Goal: Transaction & Acquisition: Purchase product/service

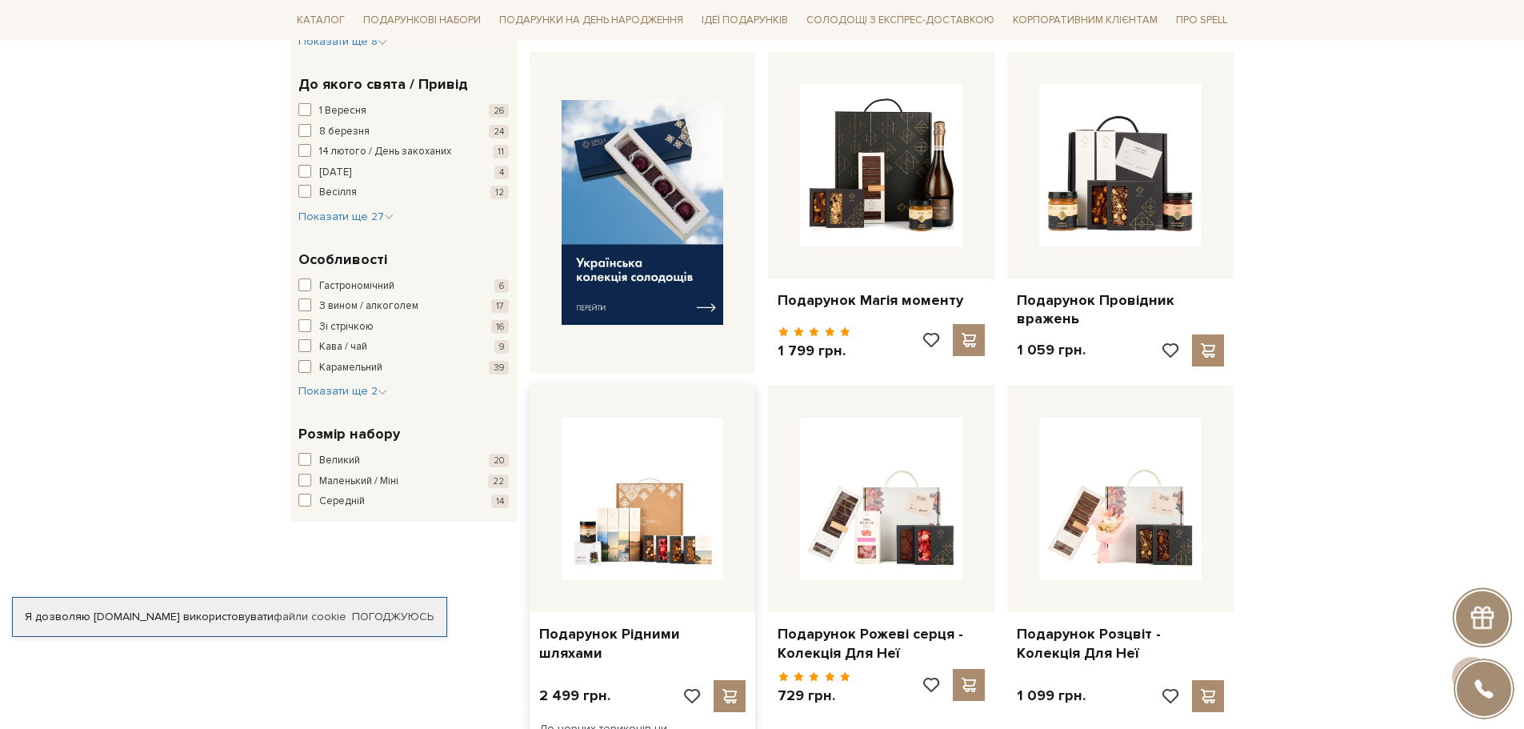
scroll to position [720, 0]
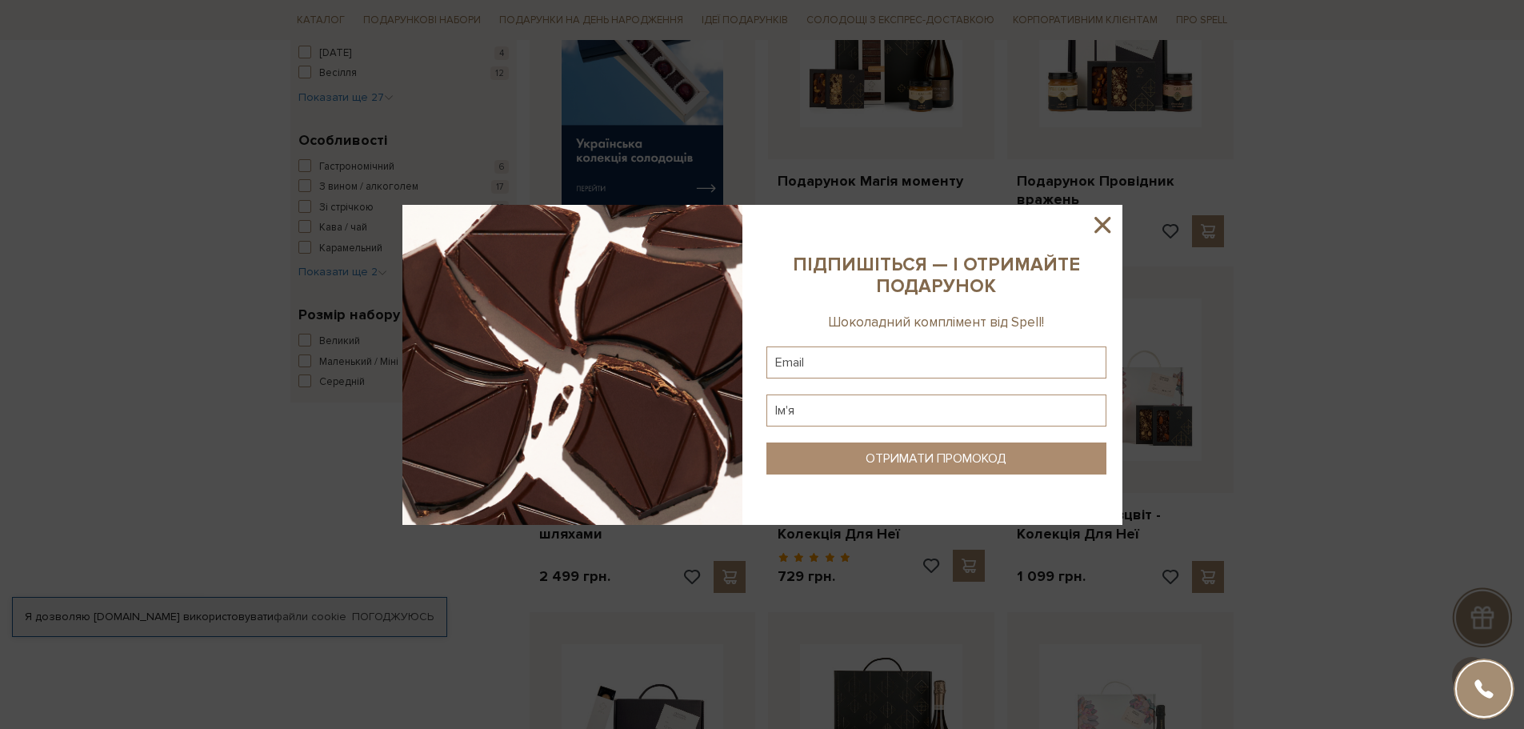
click at [1110, 226] on icon at bounding box center [1102, 224] width 27 height 27
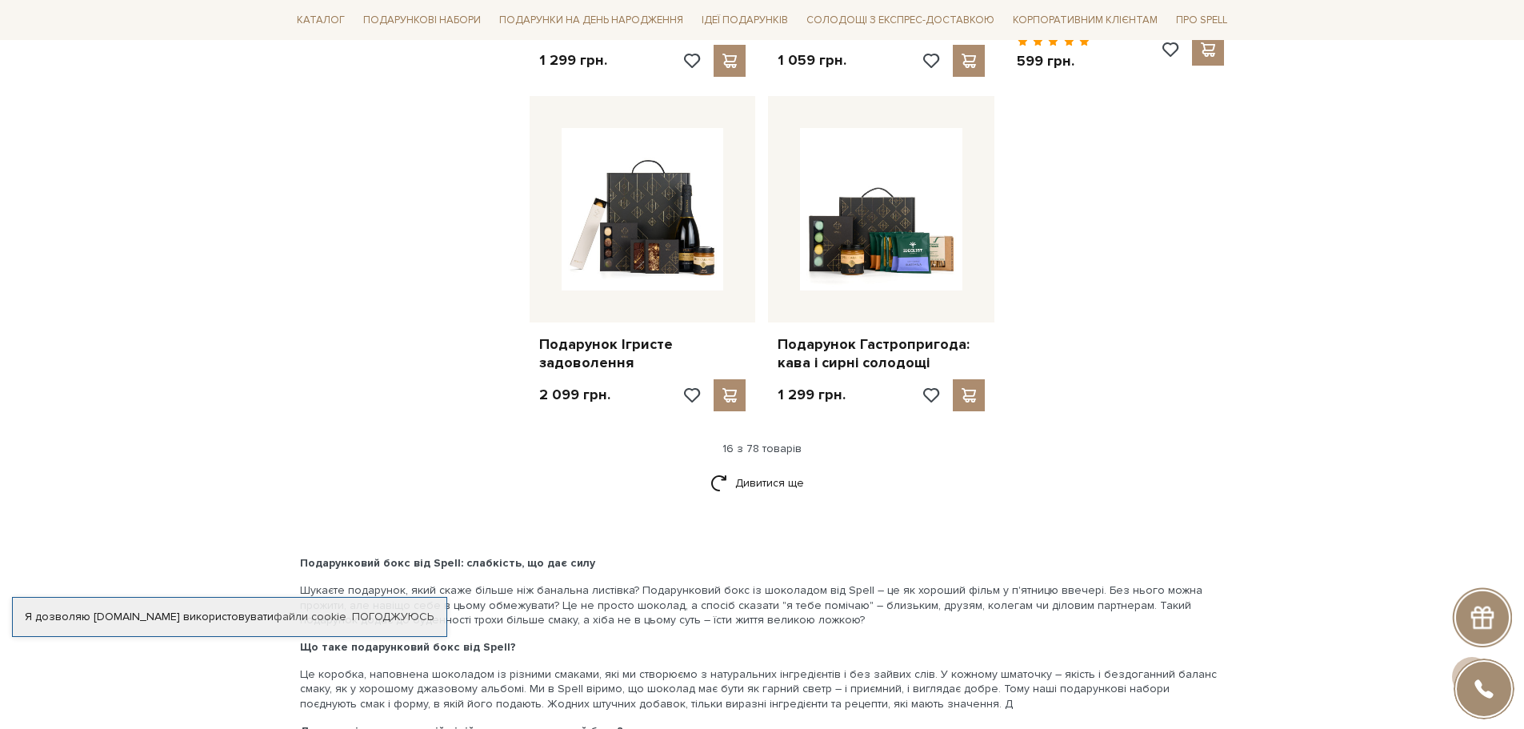
scroll to position [1840, 0]
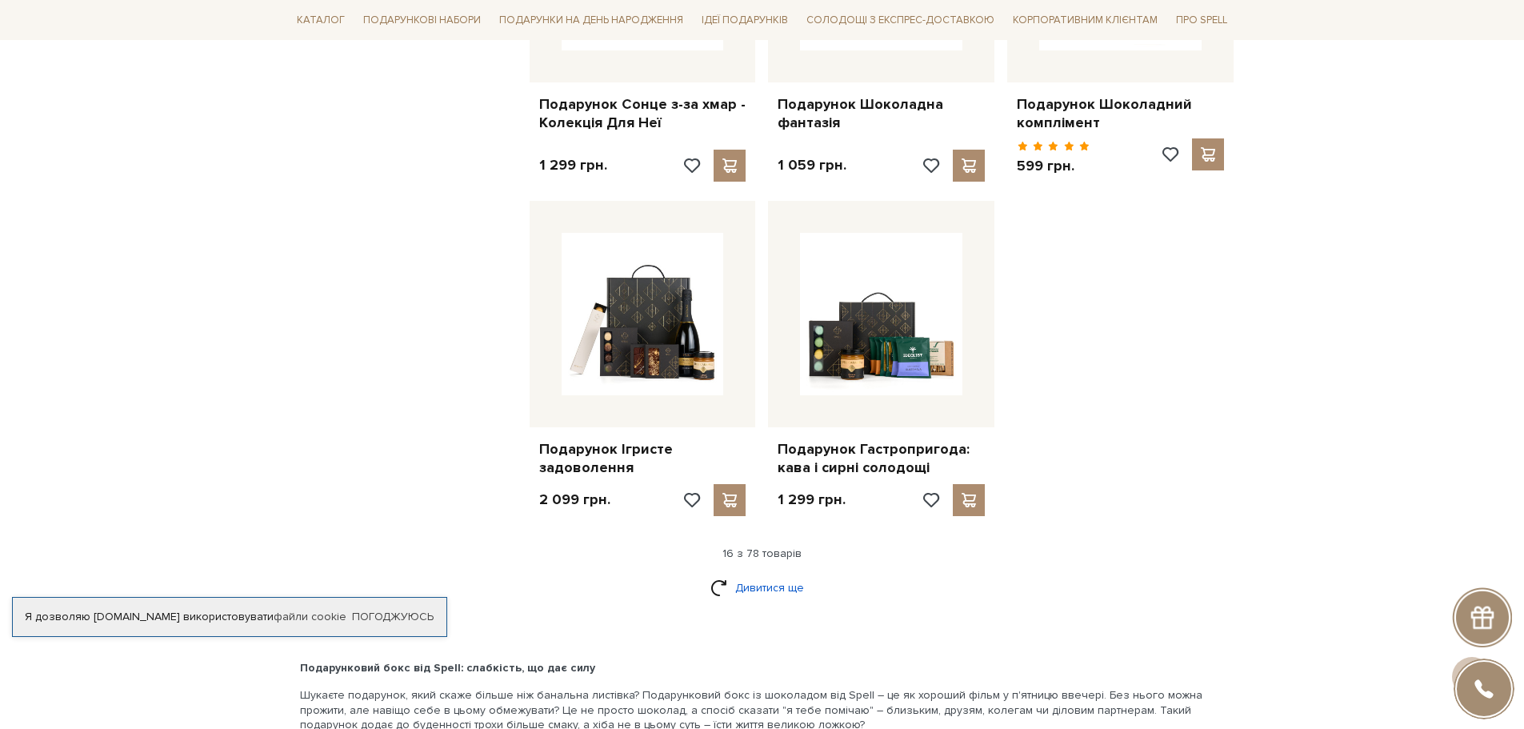
click at [725, 582] on link "Дивитися ще" at bounding box center [762, 588] width 104 height 28
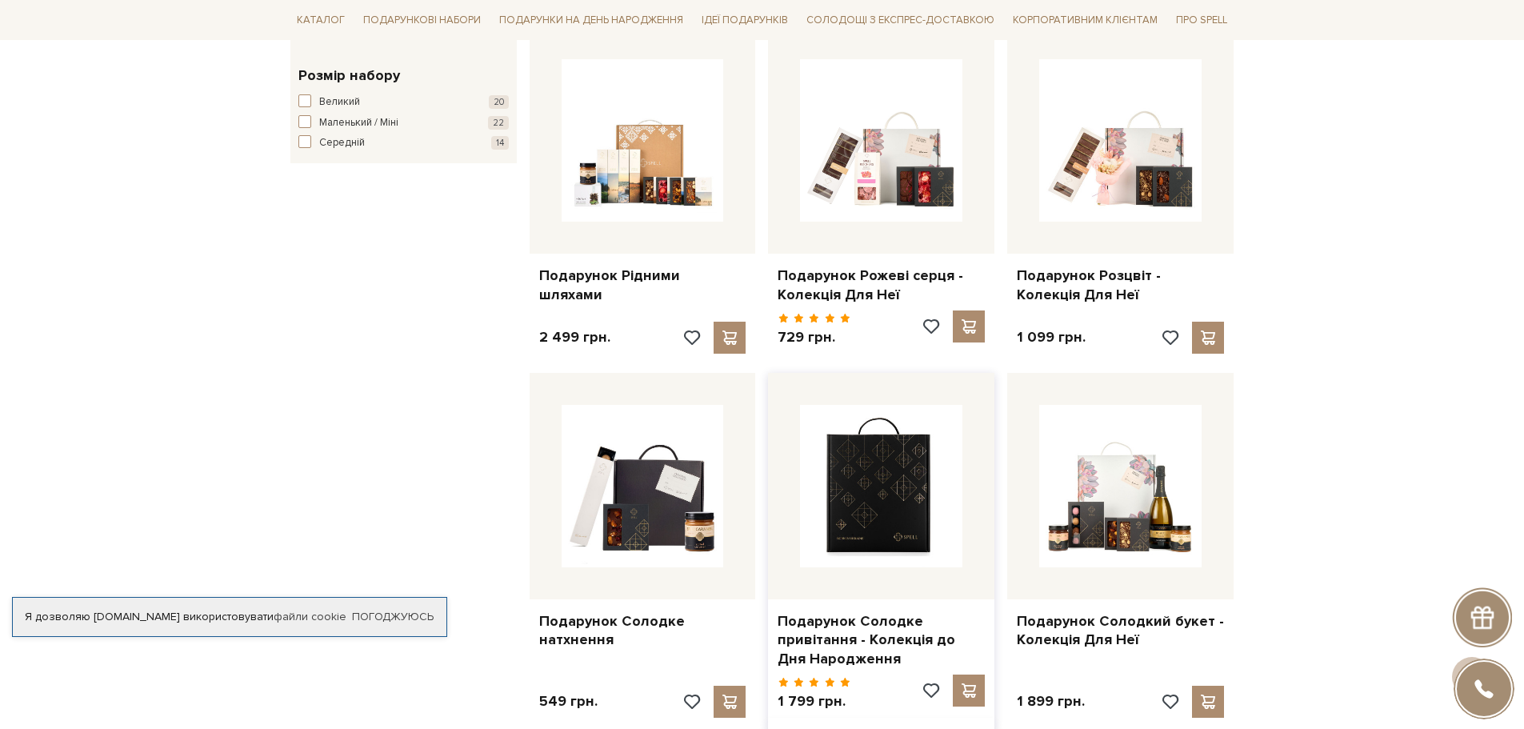
scroll to position [720, 0]
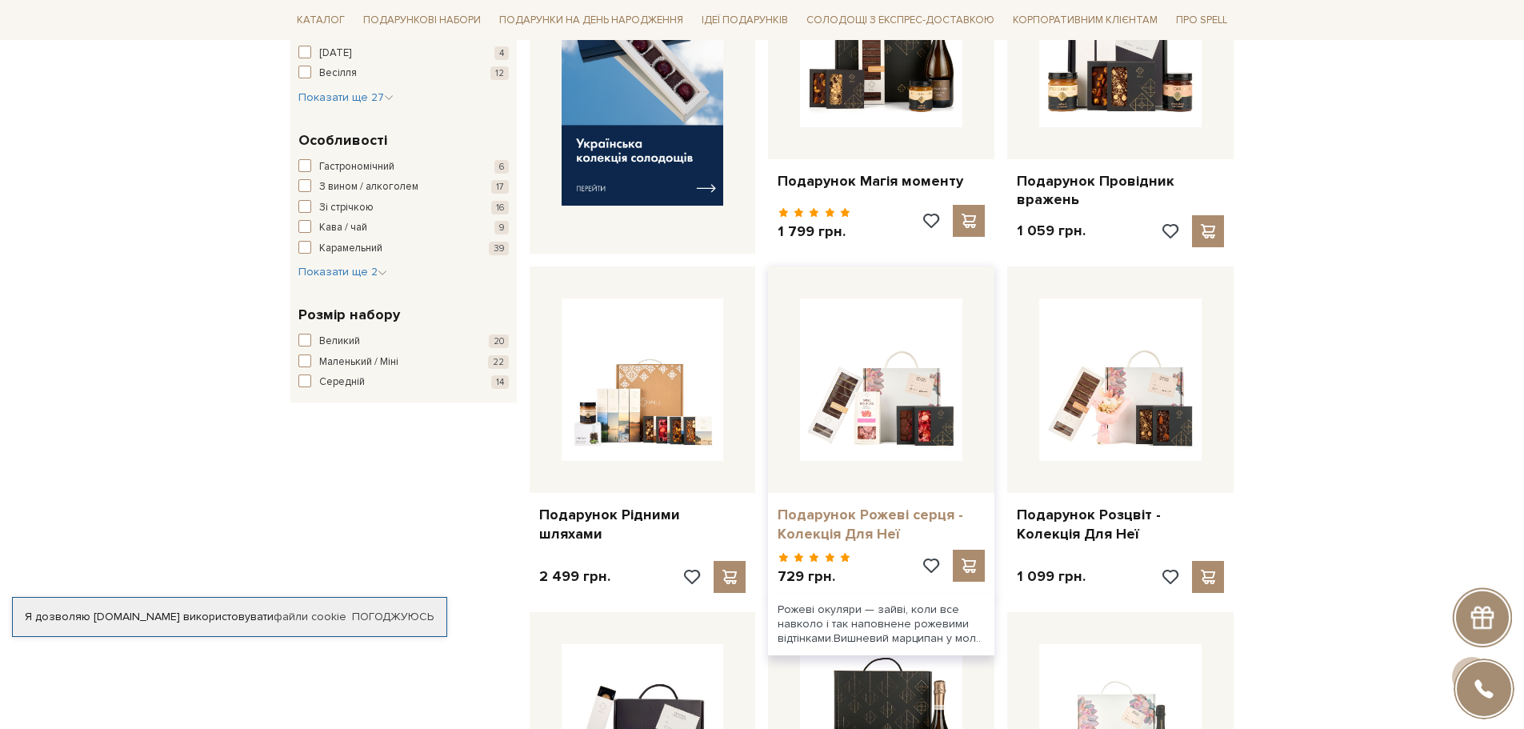
click at [829, 518] on link "Подарунок Рожеві серця - Колекція Для Неї" at bounding box center [880, 525] width 207 height 38
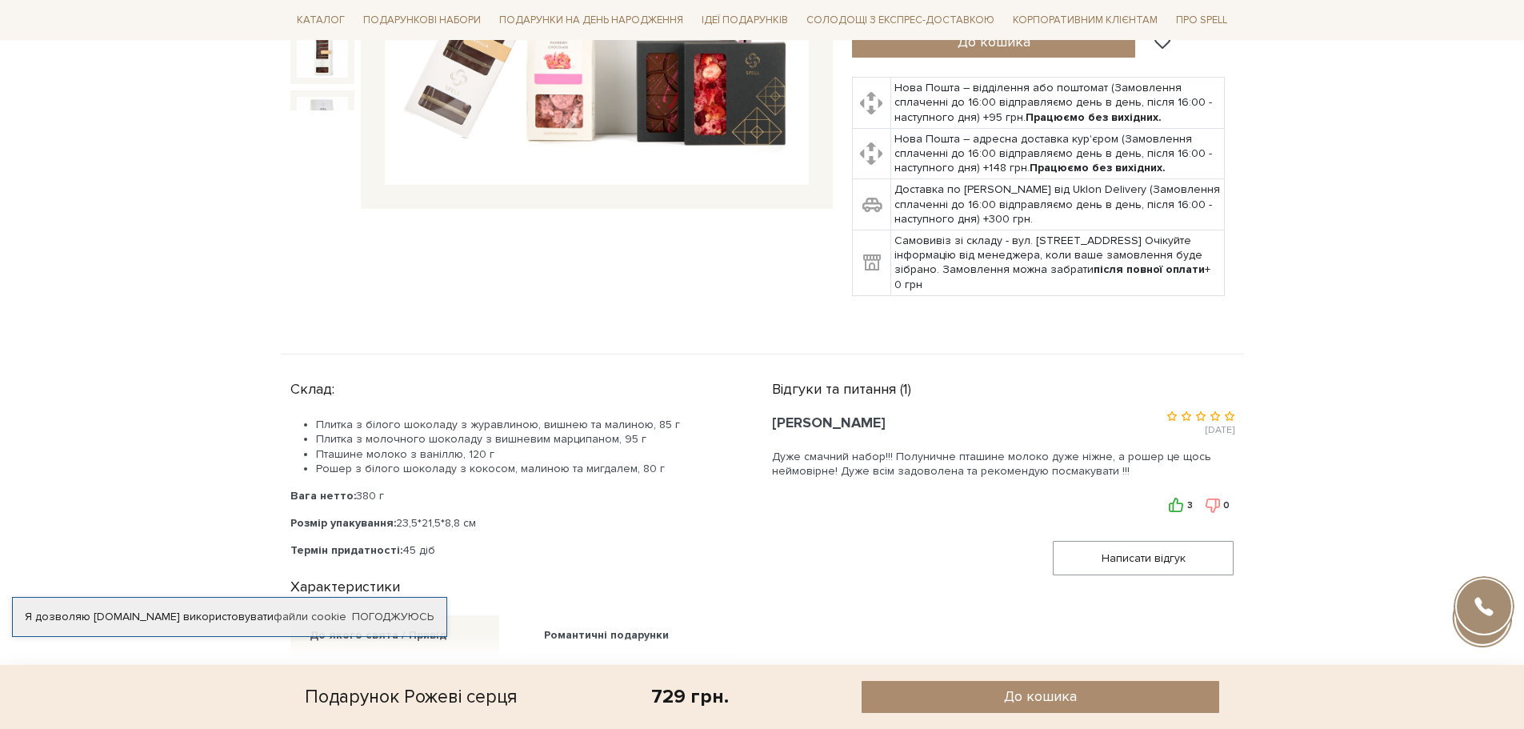
scroll to position [640, 0]
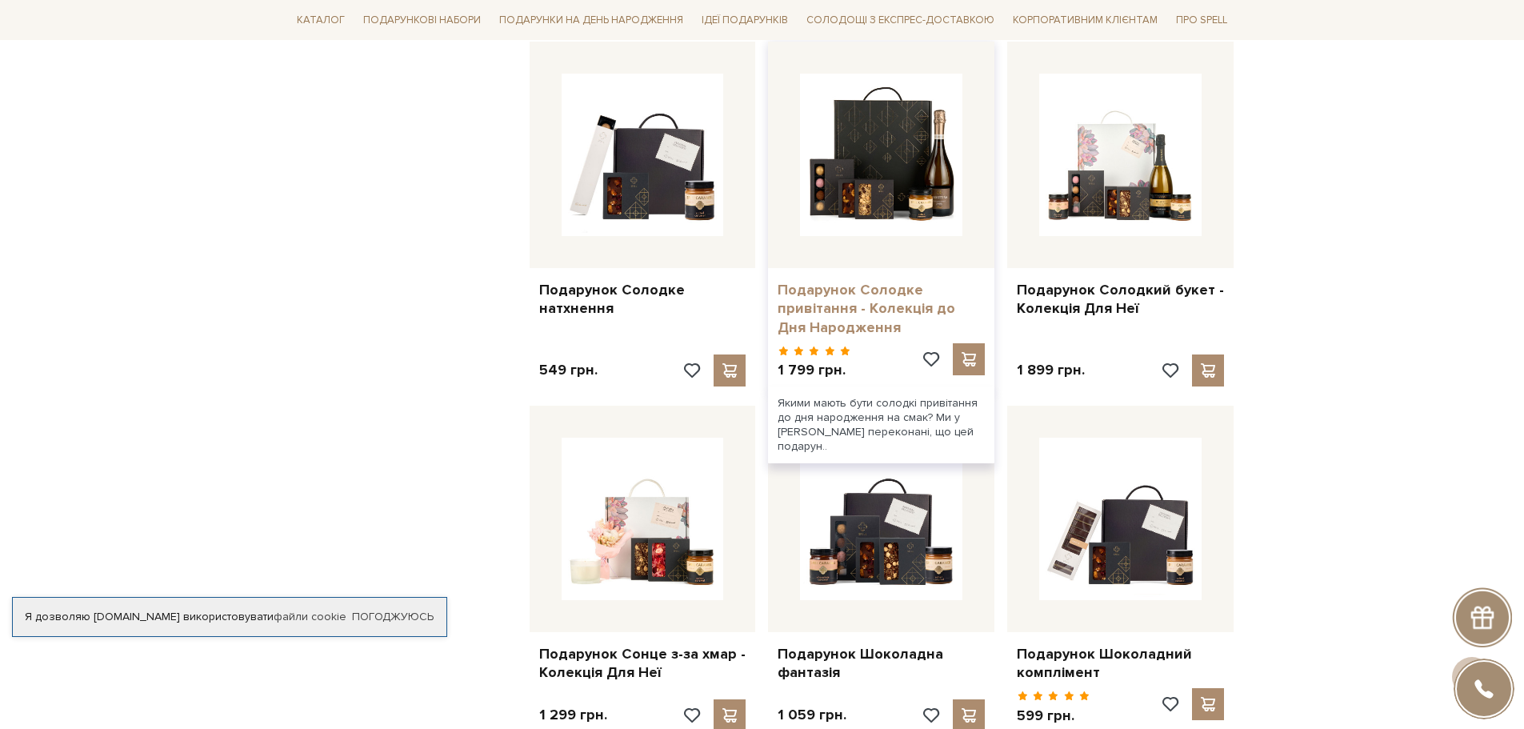
scroll to position [1440, 0]
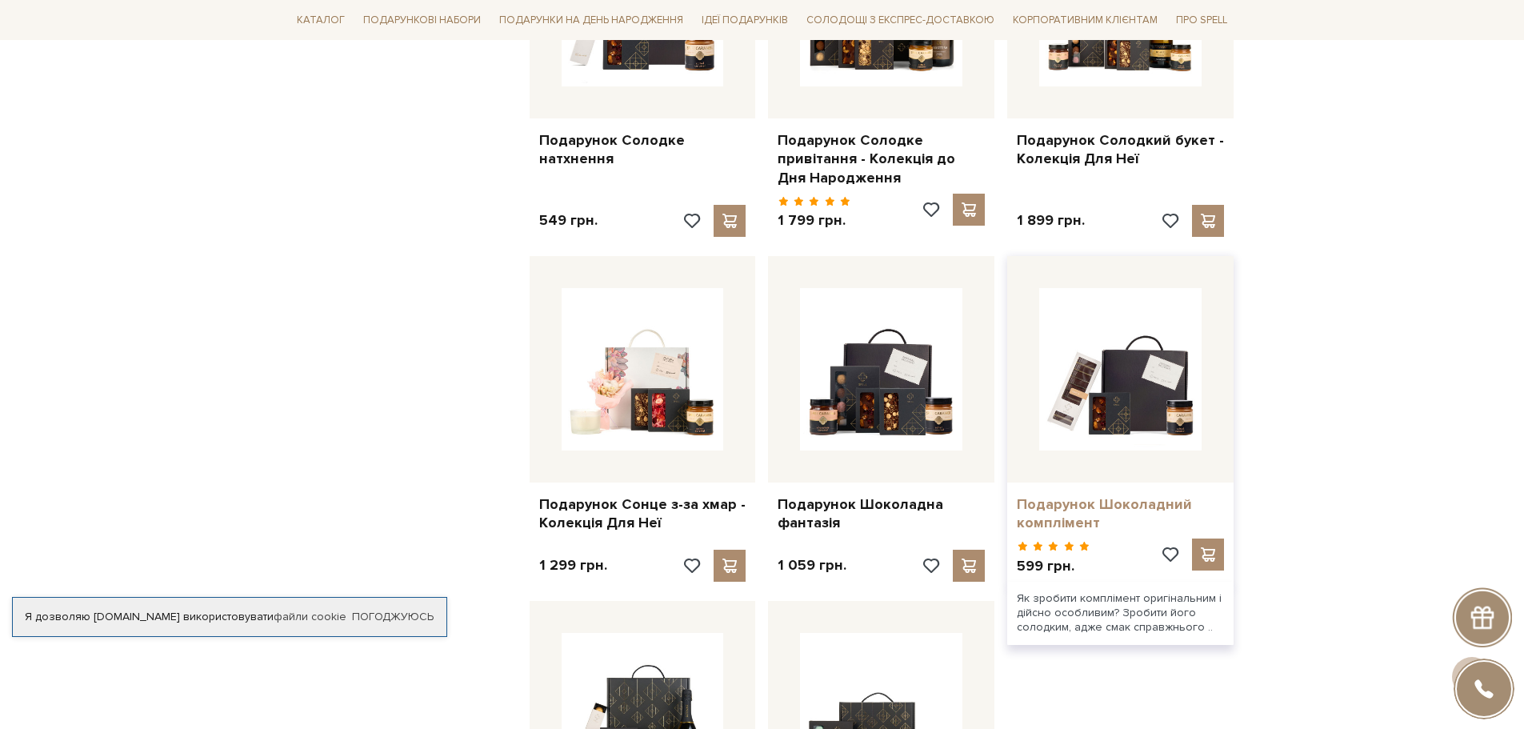
click at [1066, 509] on link "Подарунок Шоколадний комплімент" at bounding box center [1120, 514] width 207 height 38
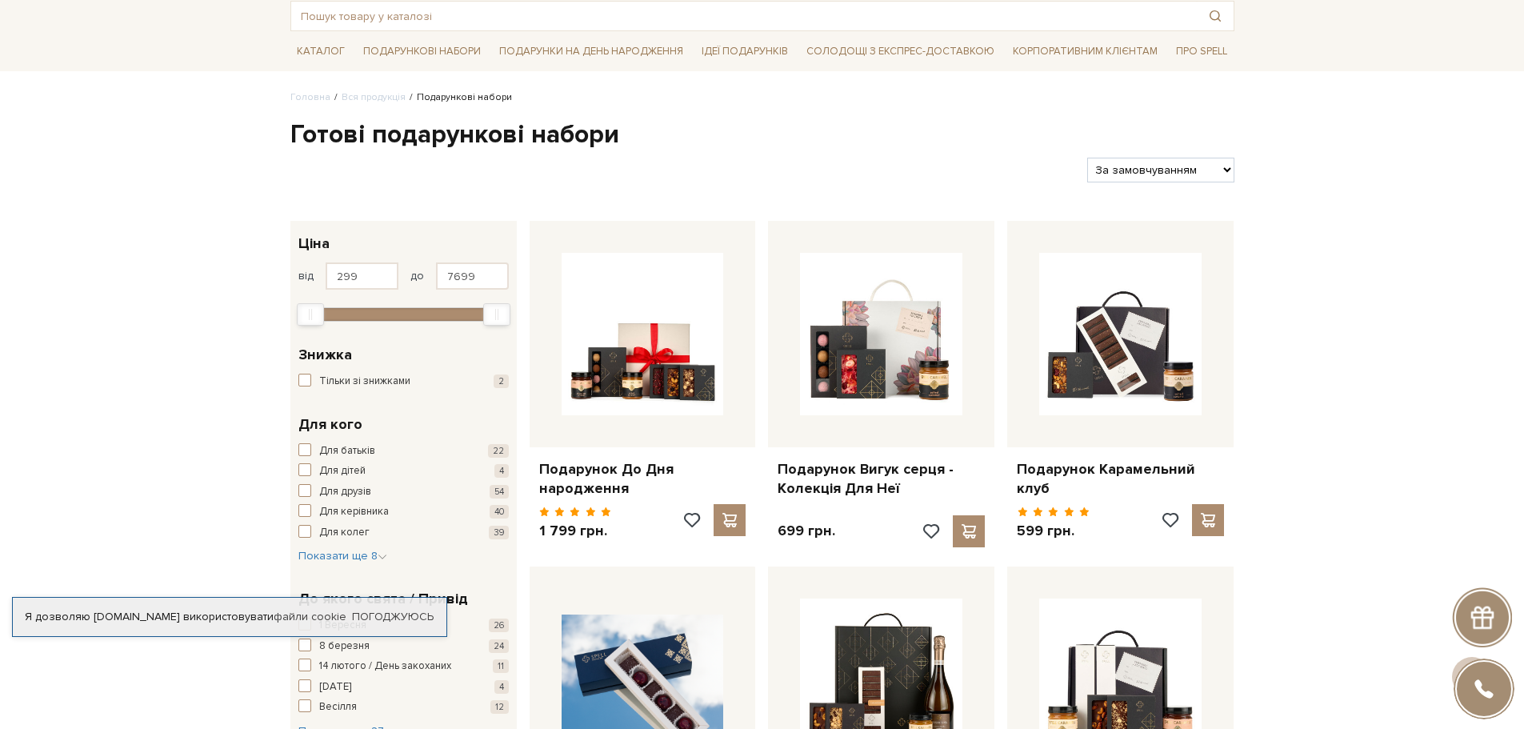
scroll to position [80, 0]
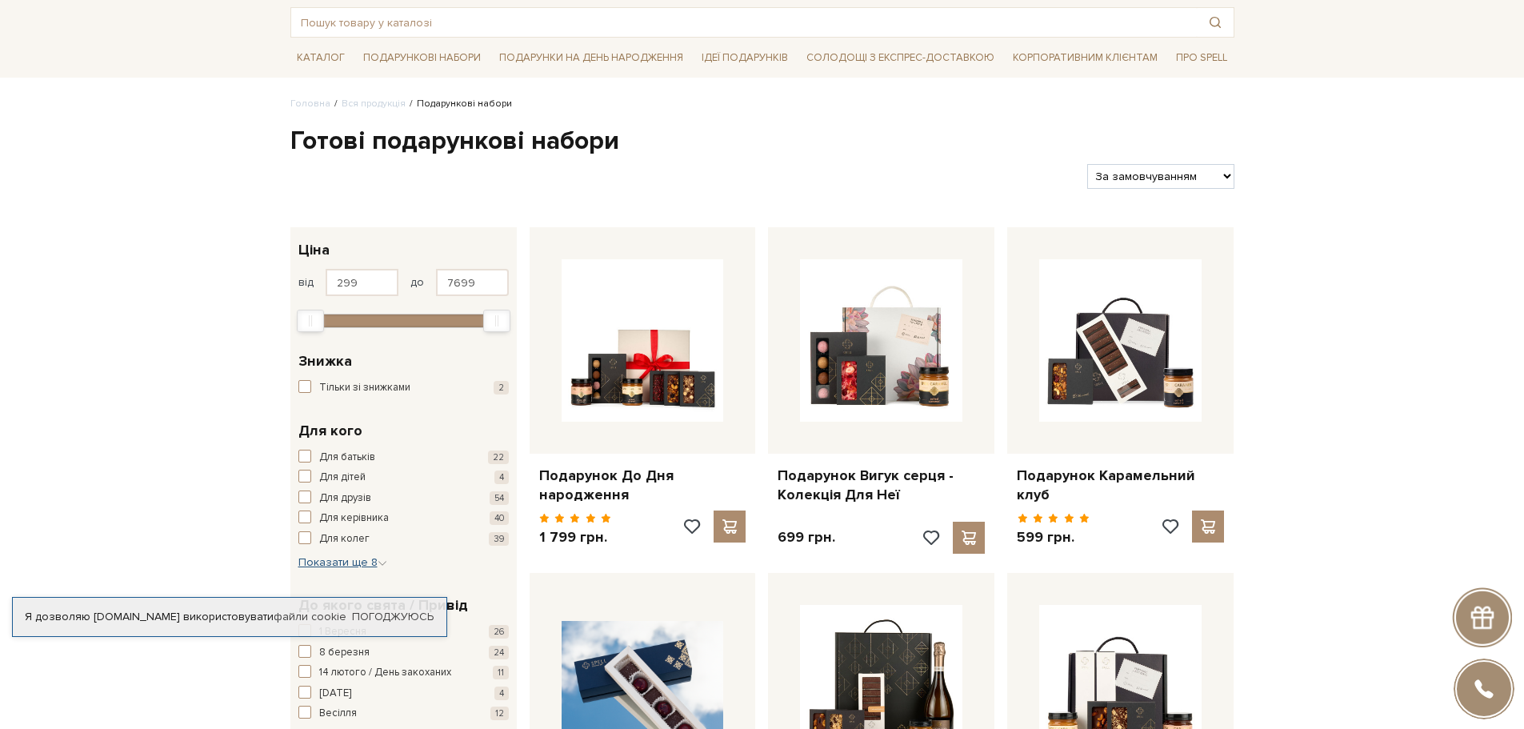
click at [374, 559] on span "Показати ще 8" at bounding box center [342, 562] width 89 height 14
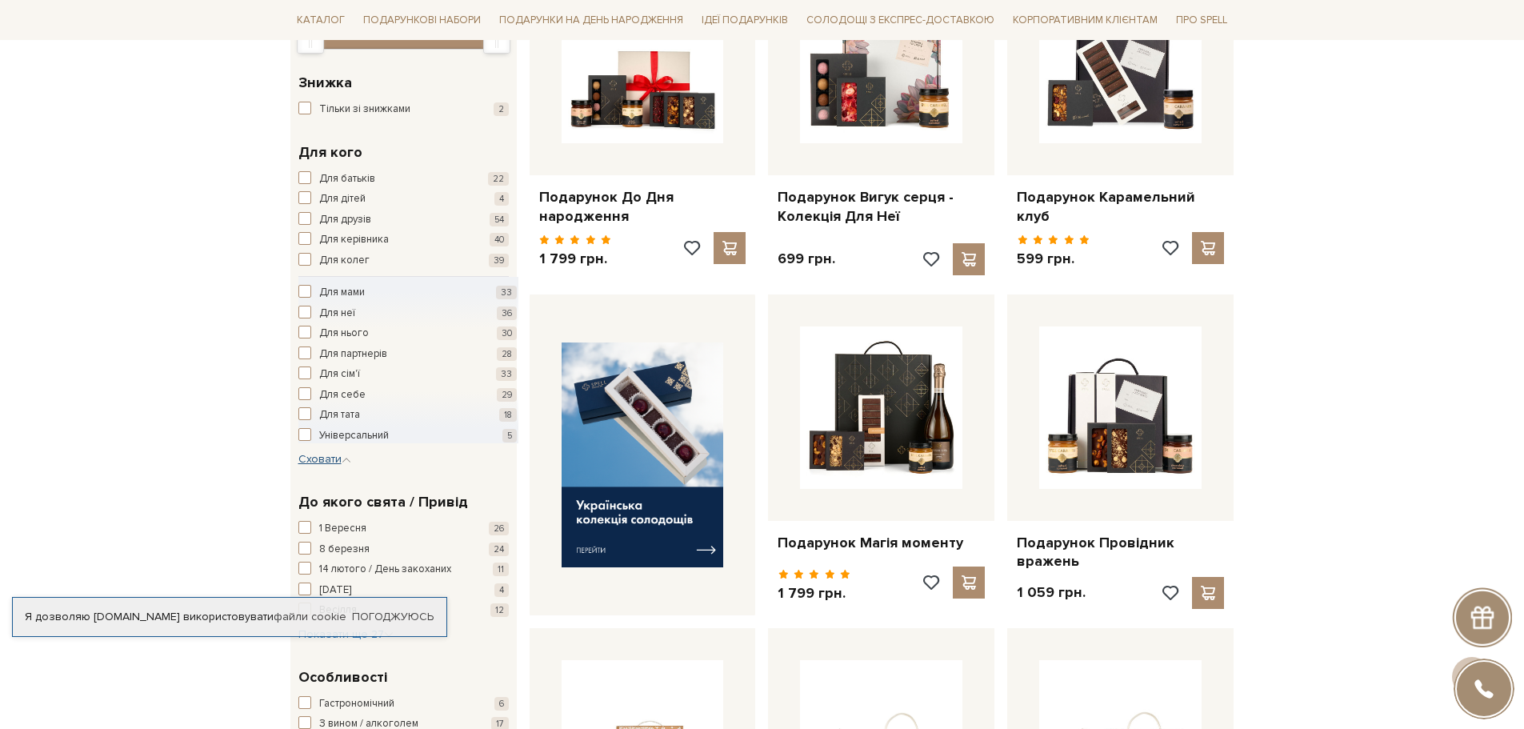
scroll to position [480, 0]
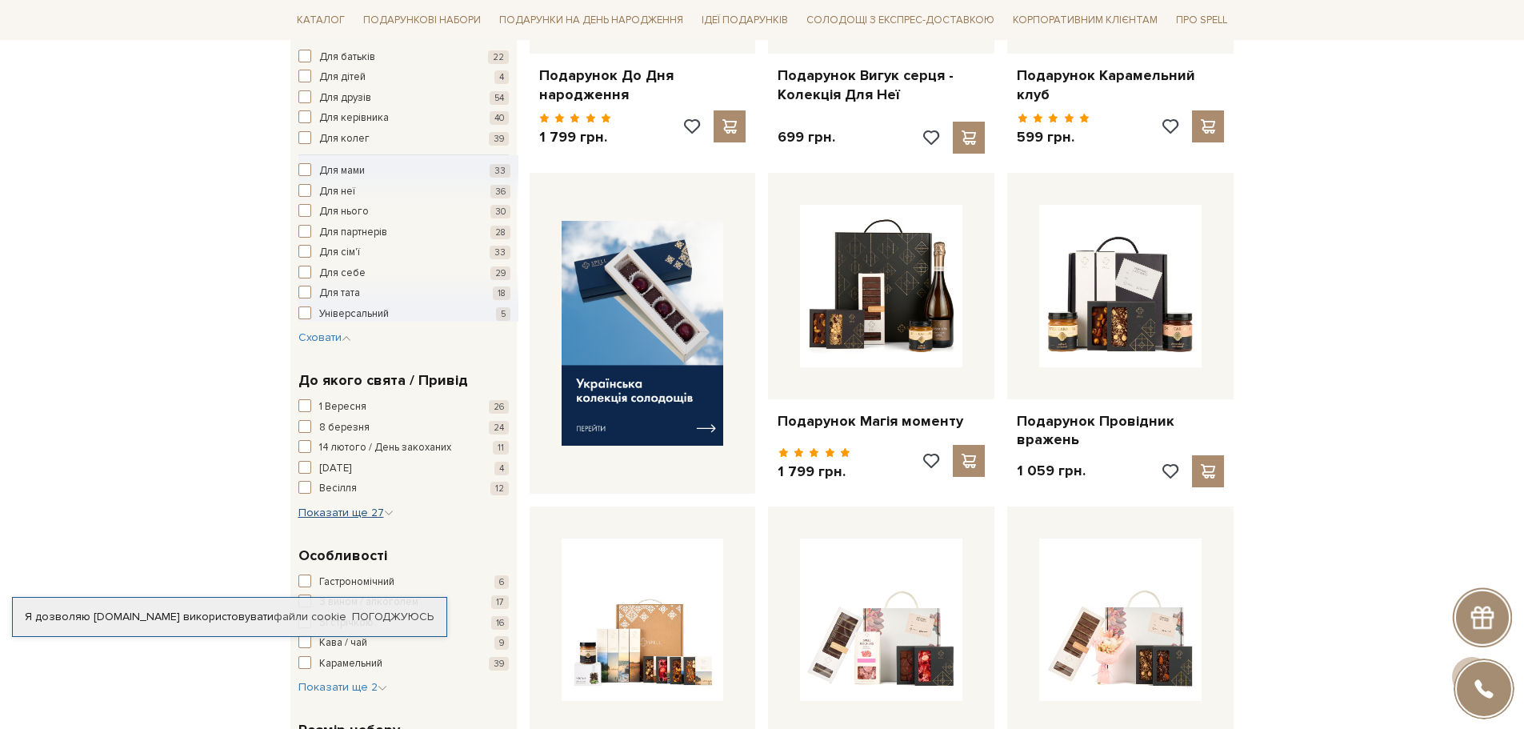
click at [363, 514] on span "Показати ще 27" at bounding box center [345, 513] width 95 height 14
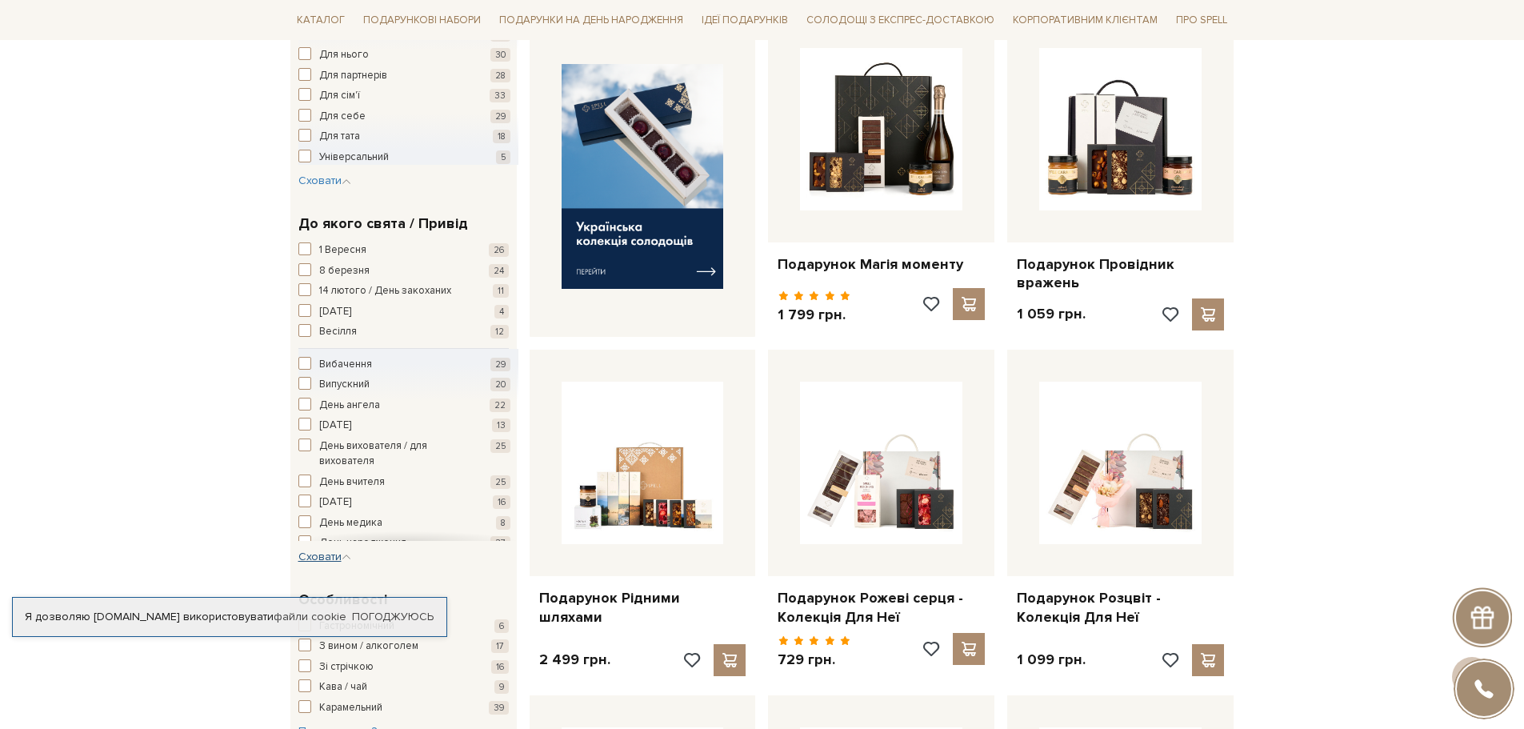
scroll to position [720, 0]
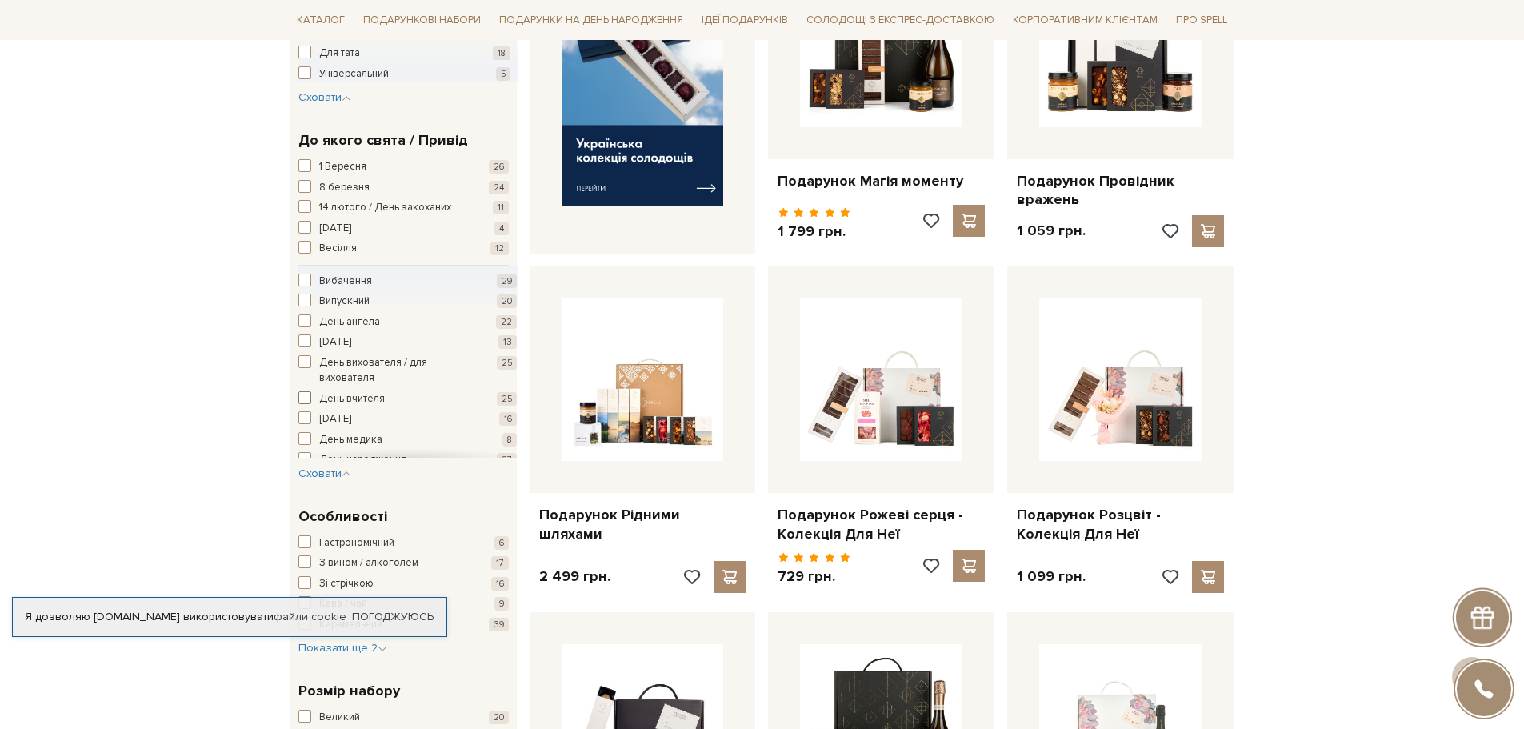
click at [305, 398] on span "button" at bounding box center [304, 397] width 13 height 13
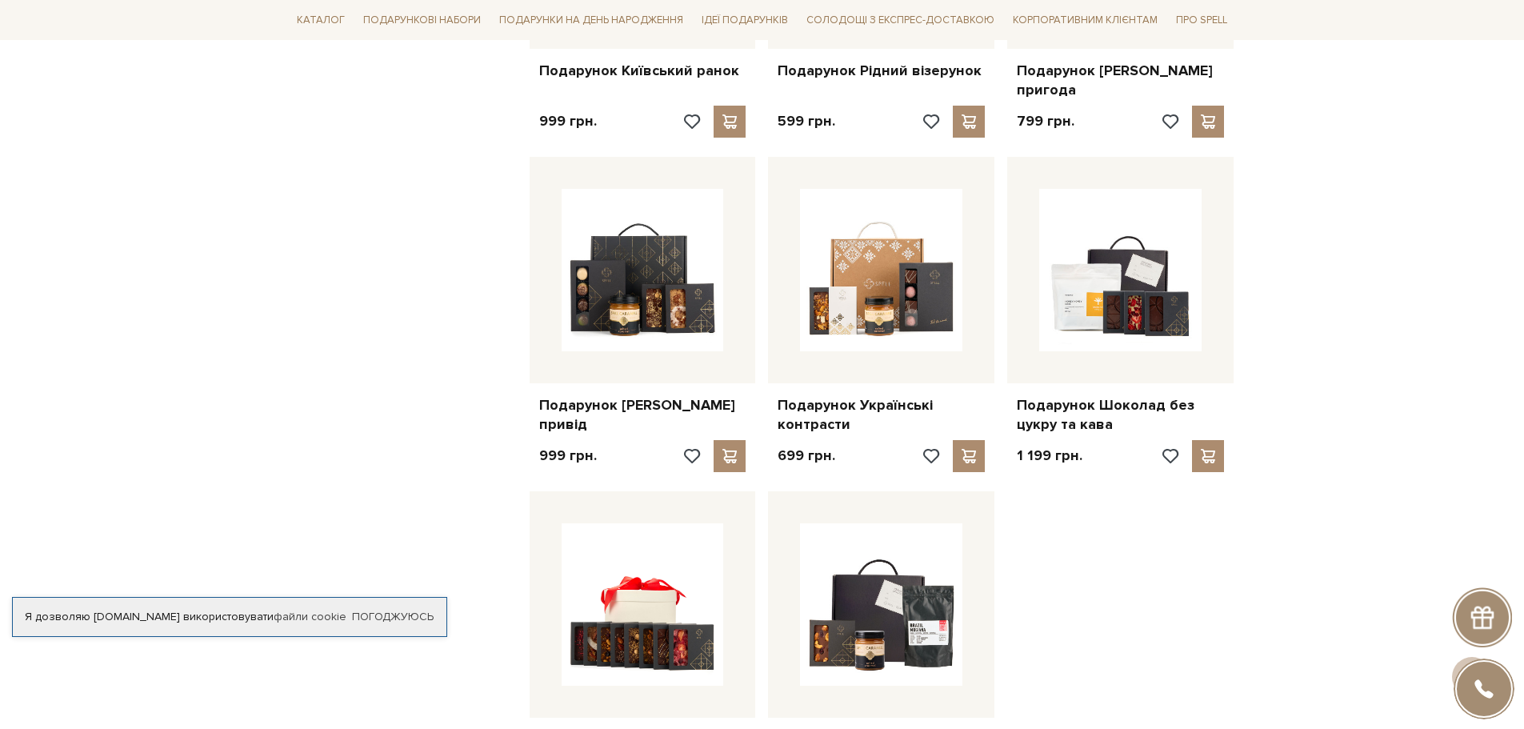
scroll to position [1760, 0]
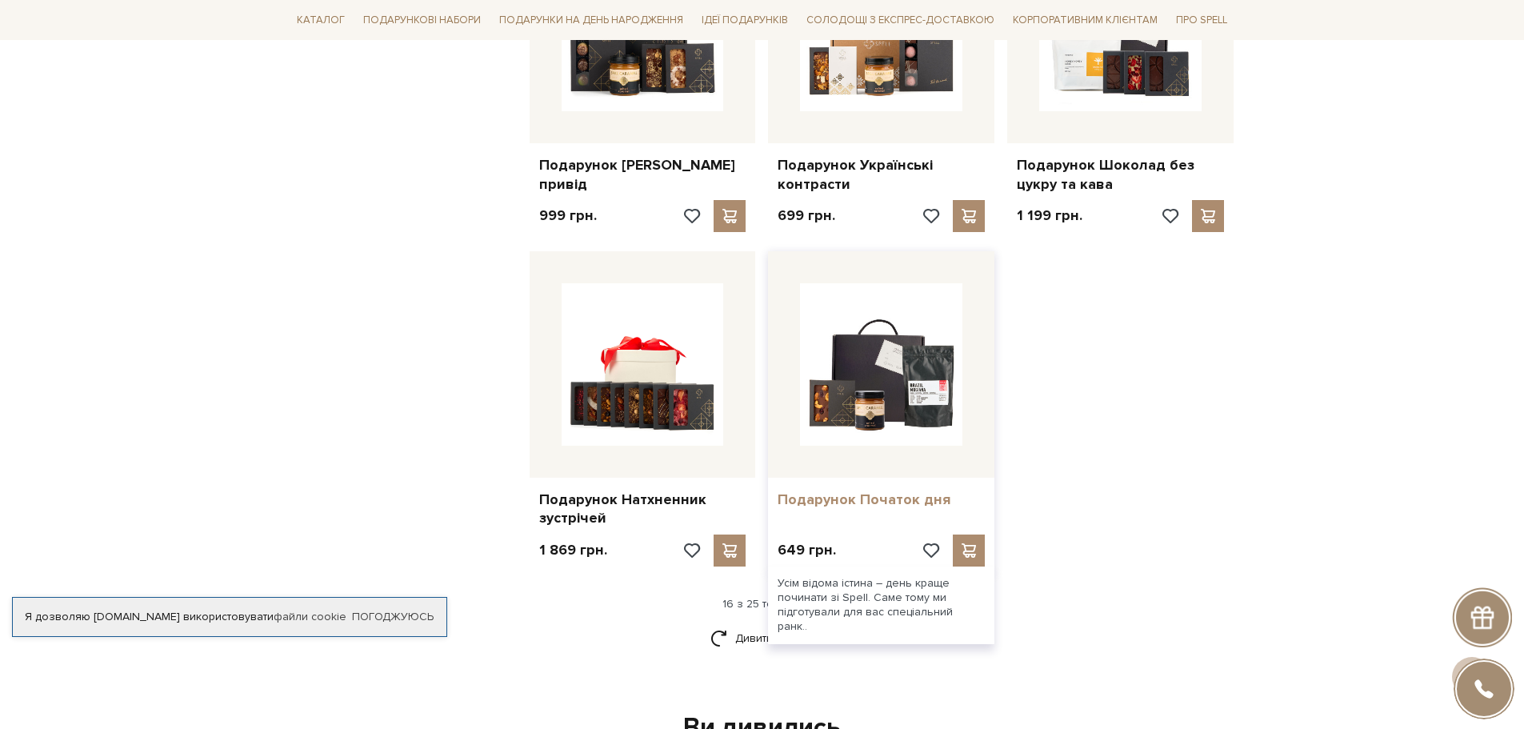
click at [874, 490] on link "Подарунок Початок дня" at bounding box center [880, 499] width 207 height 18
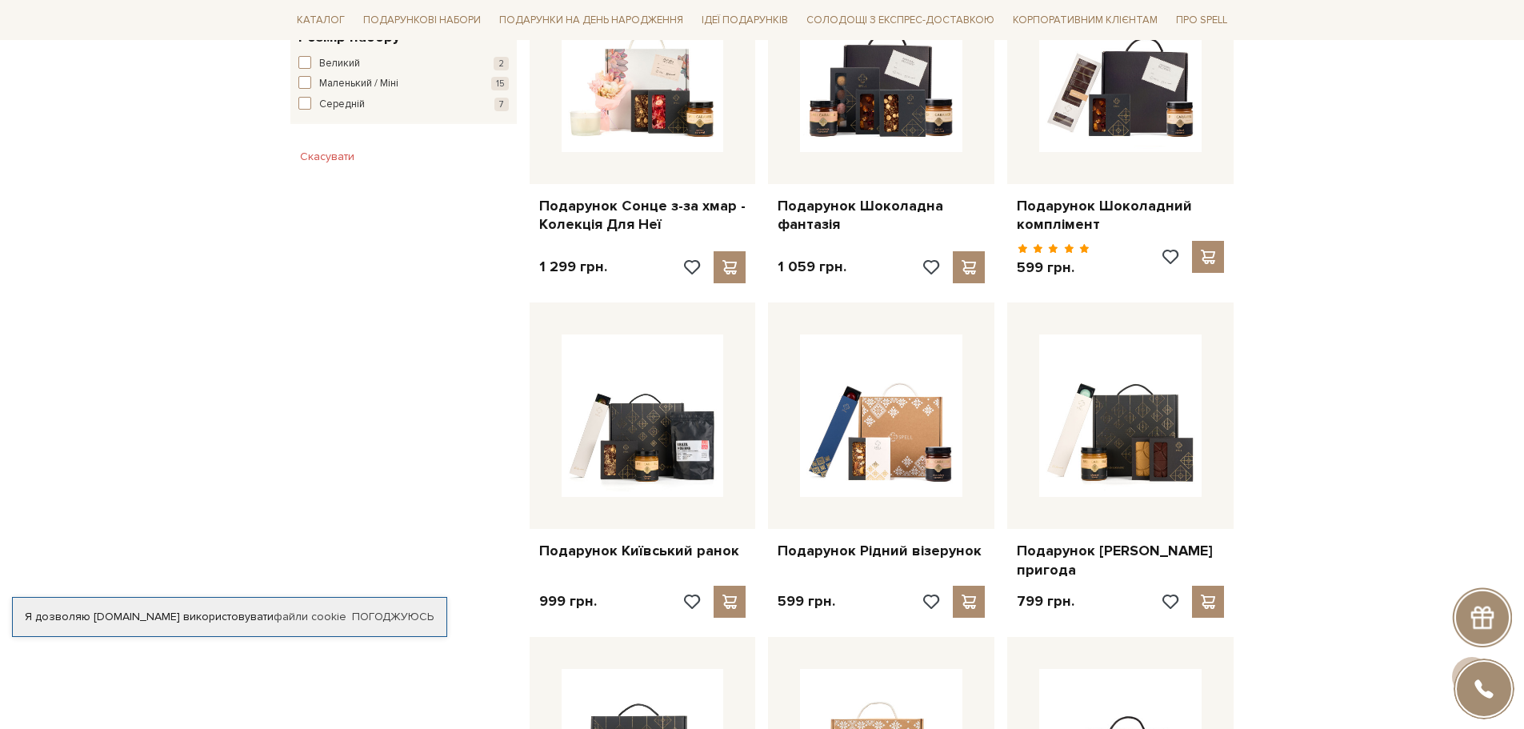
scroll to position [640, 0]
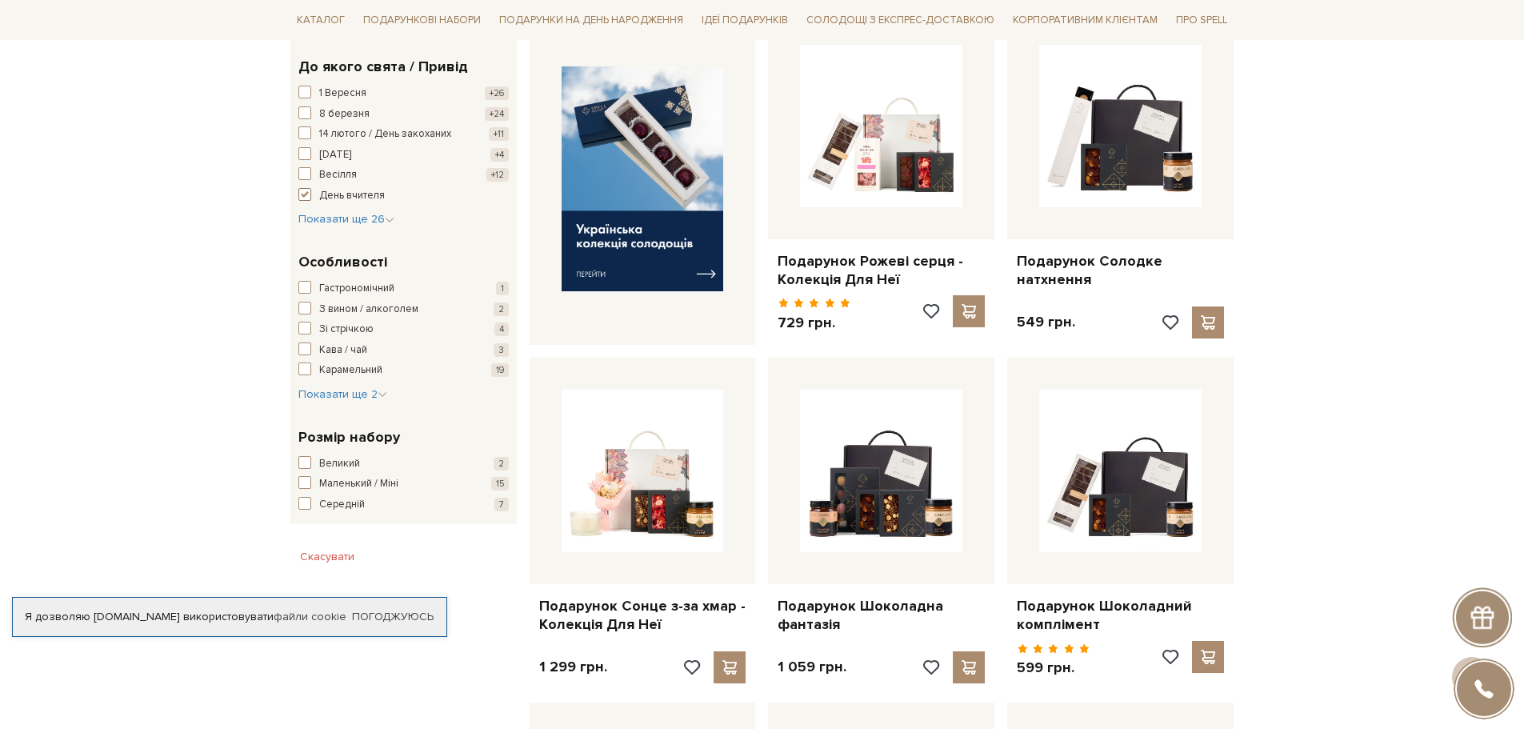
click at [300, 195] on span "button" at bounding box center [304, 194] width 13 height 13
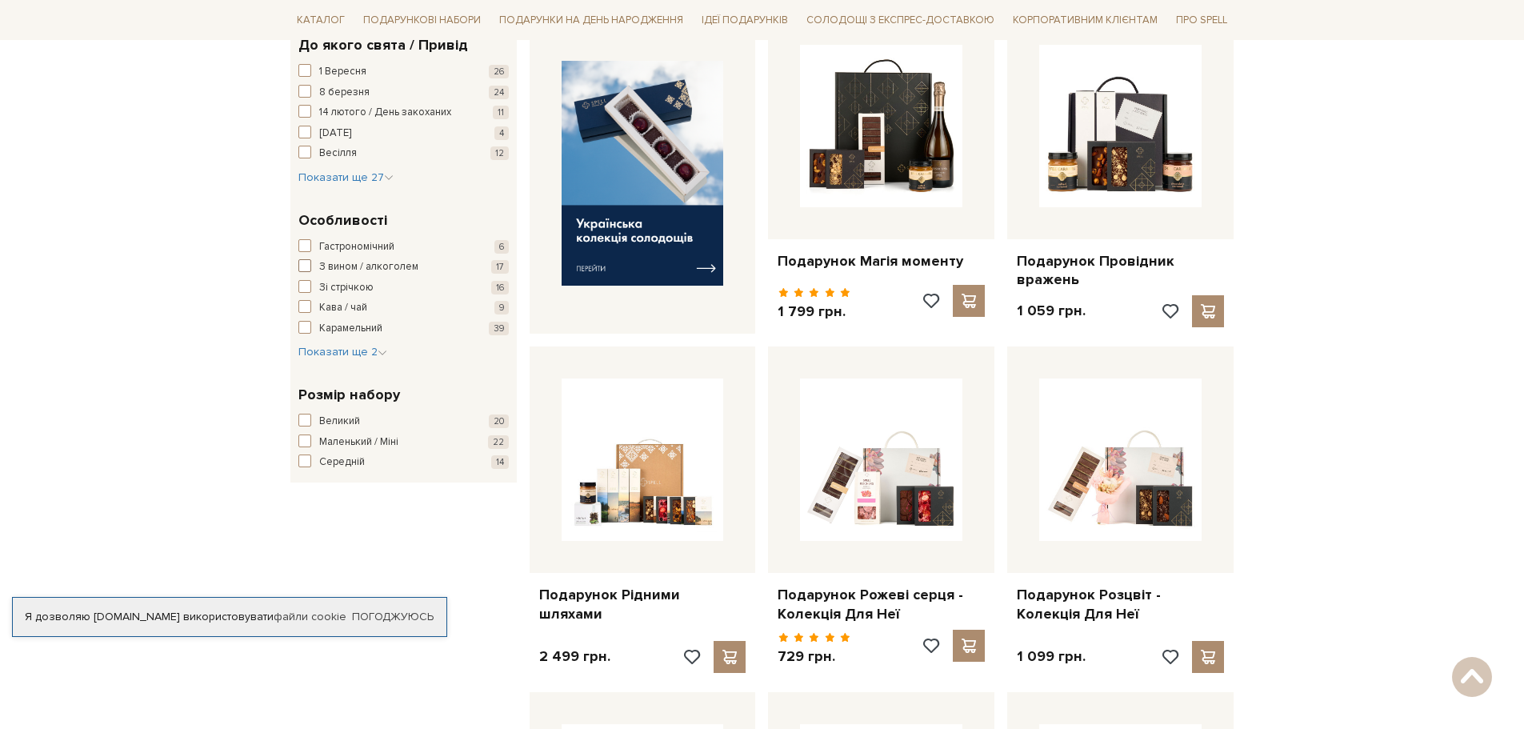
click at [373, 260] on span "З вином / алкоголем" at bounding box center [368, 267] width 99 height 16
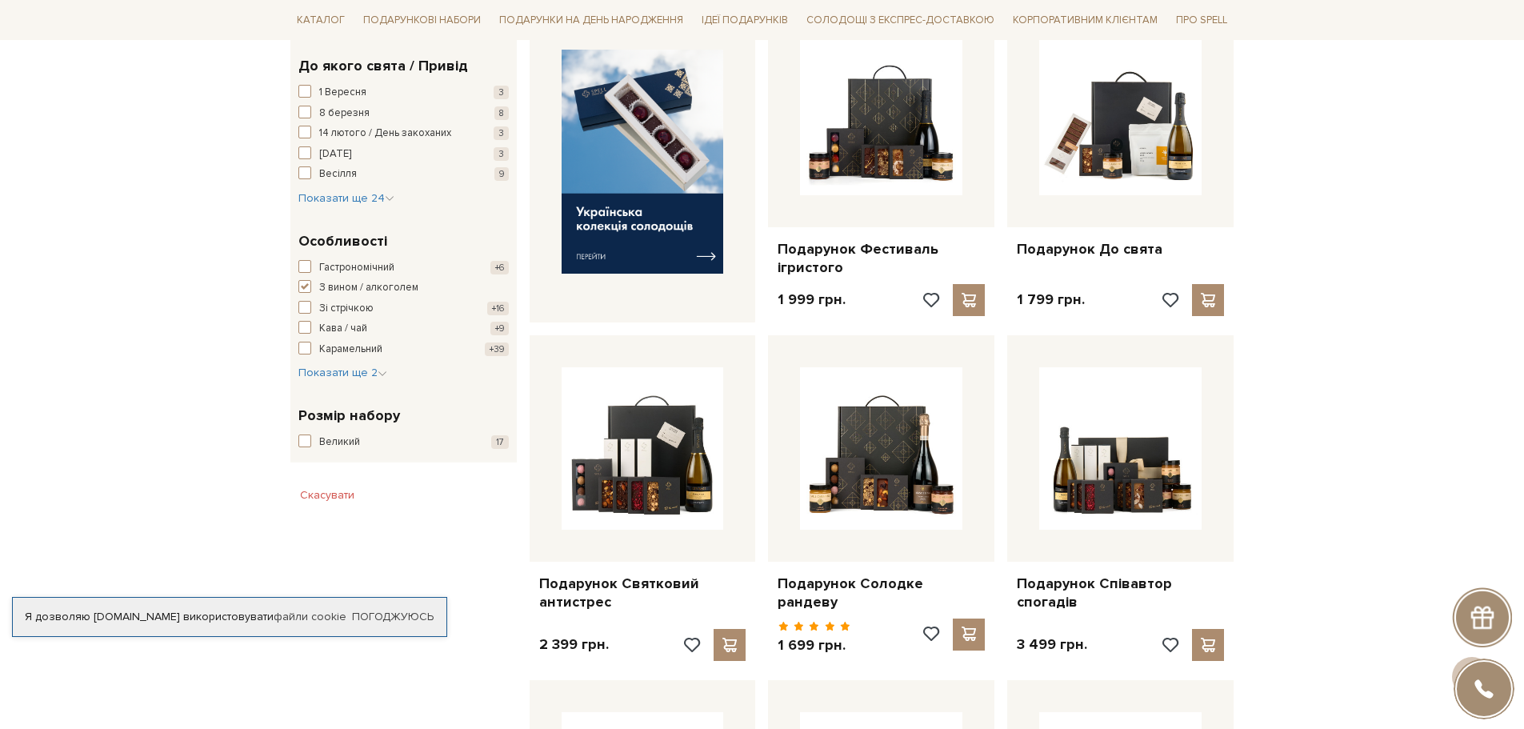
scroll to position [640, 0]
click at [306, 289] on span "button" at bounding box center [304, 287] width 13 height 13
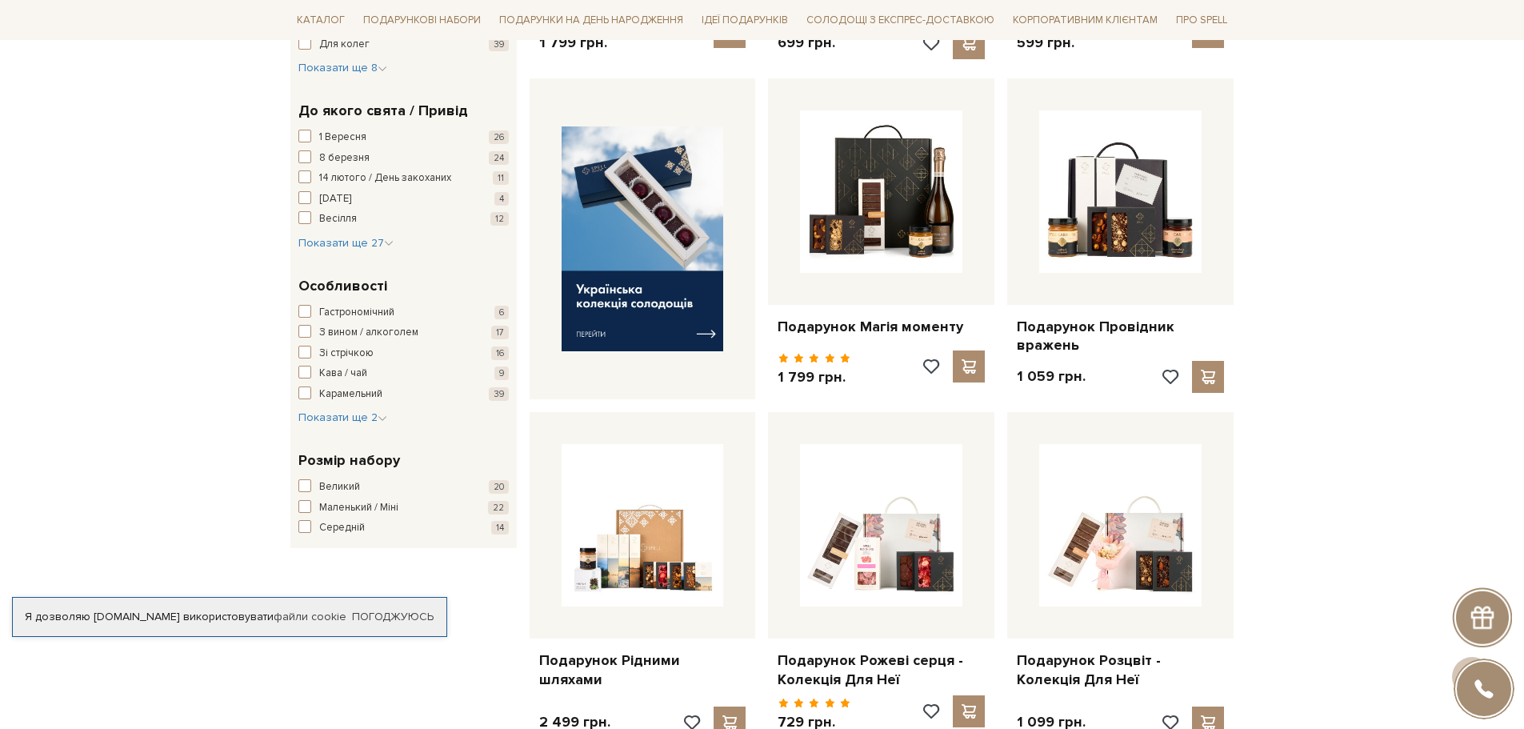
scroll to position [720, 0]
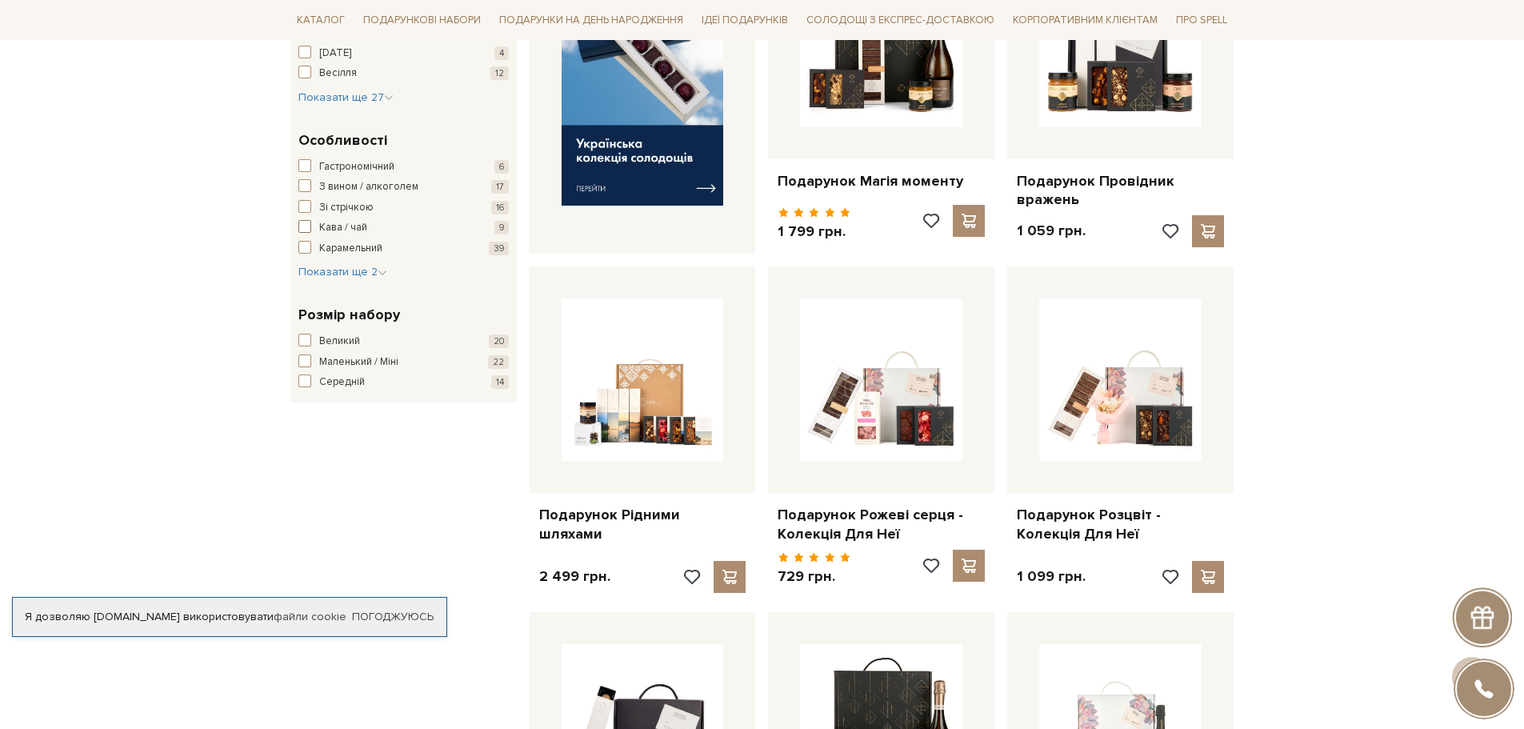
click at [308, 228] on span "button" at bounding box center [304, 226] width 13 height 13
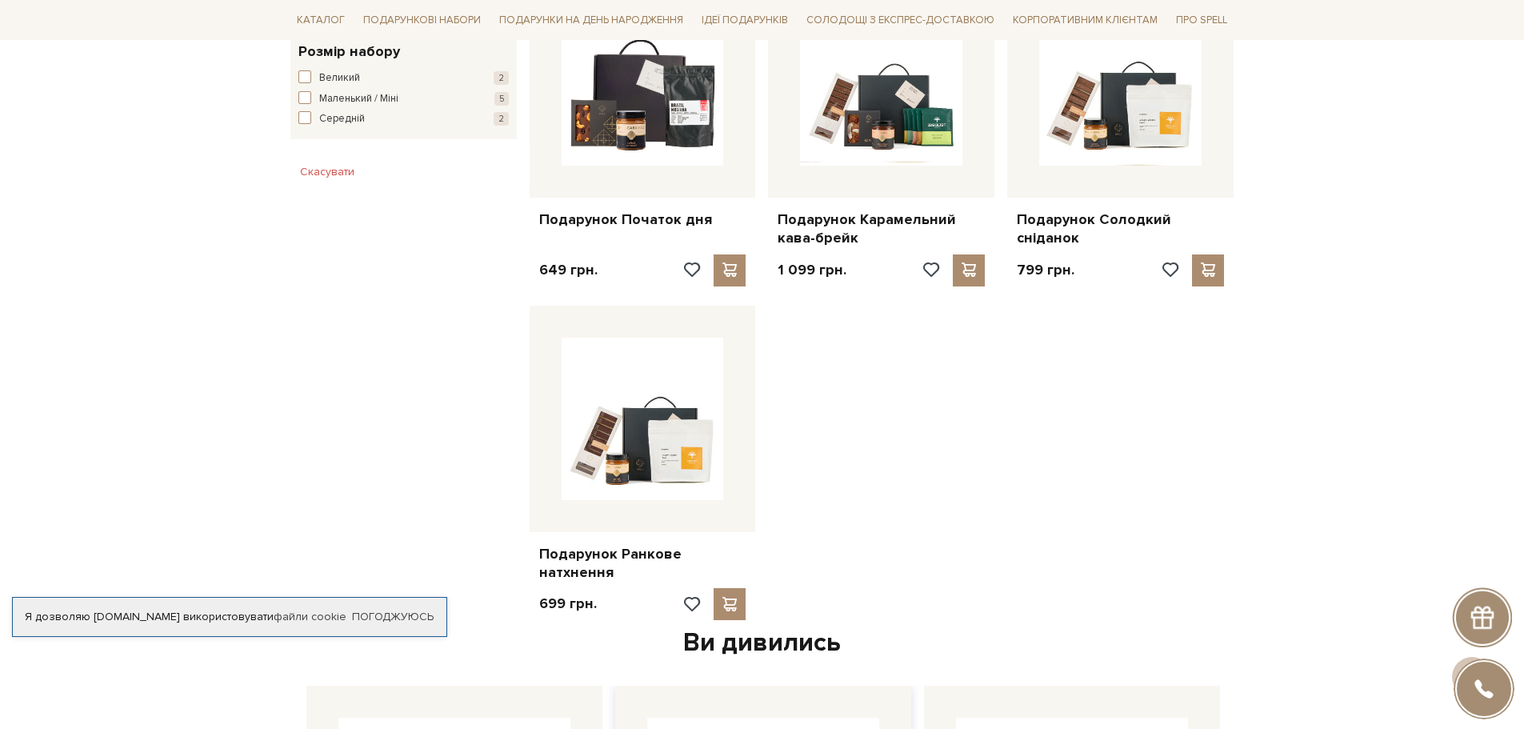
scroll to position [1200, 0]
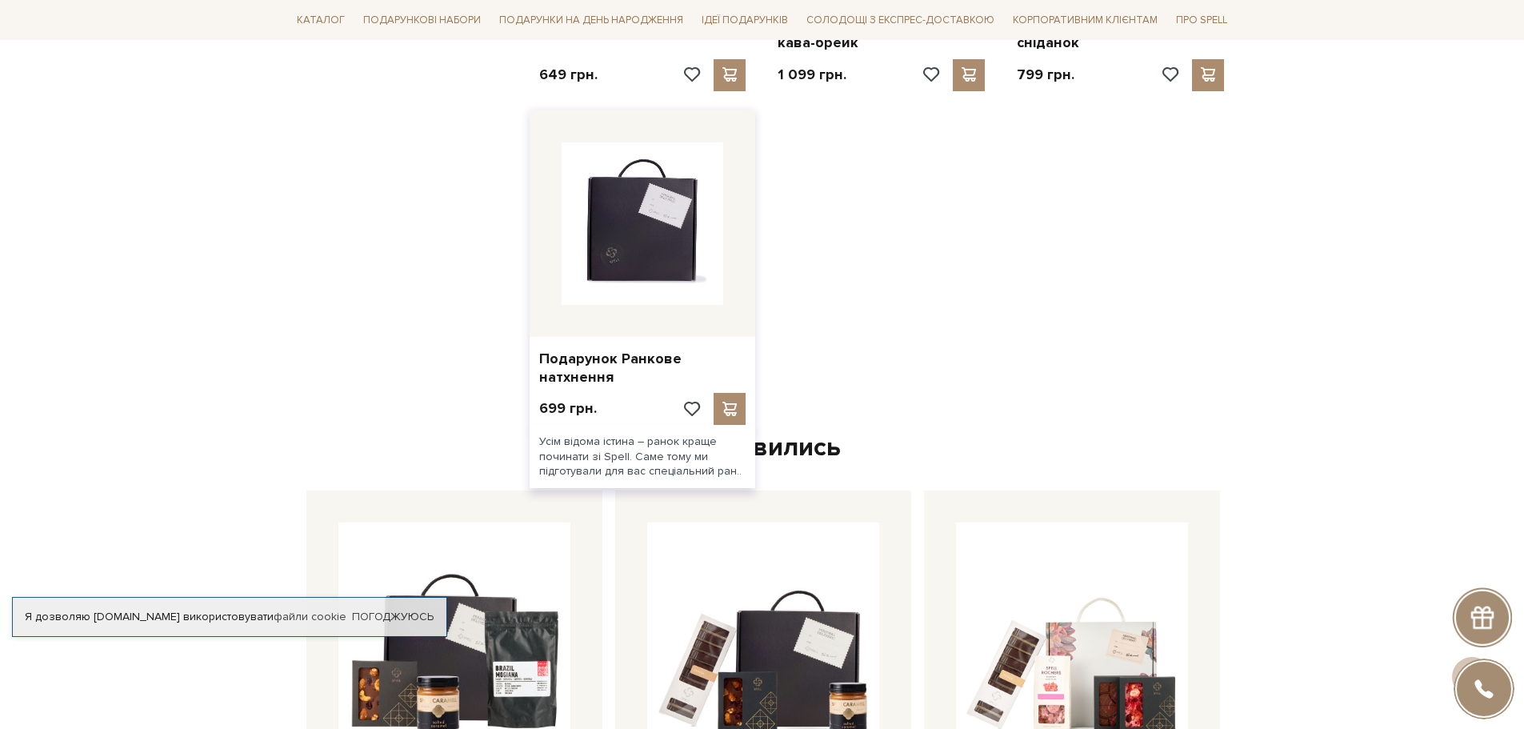
drag, startPoint x: 652, startPoint y: 222, endPoint x: 621, endPoint y: 318, distance: 100.9
click at [651, 222] on img at bounding box center [643, 223] width 162 height 162
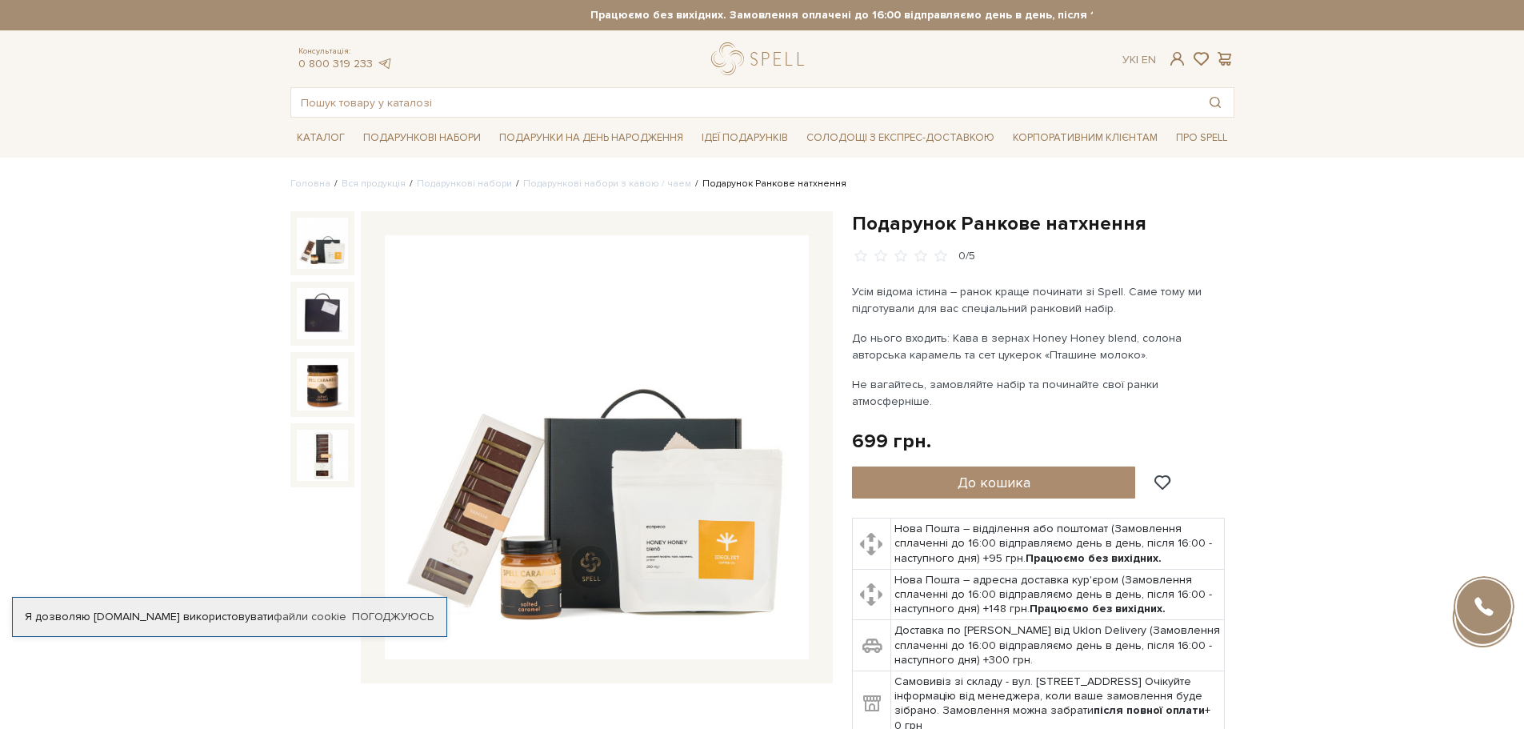
click at [696, 575] on img at bounding box center [597, 447] width 424 height 424
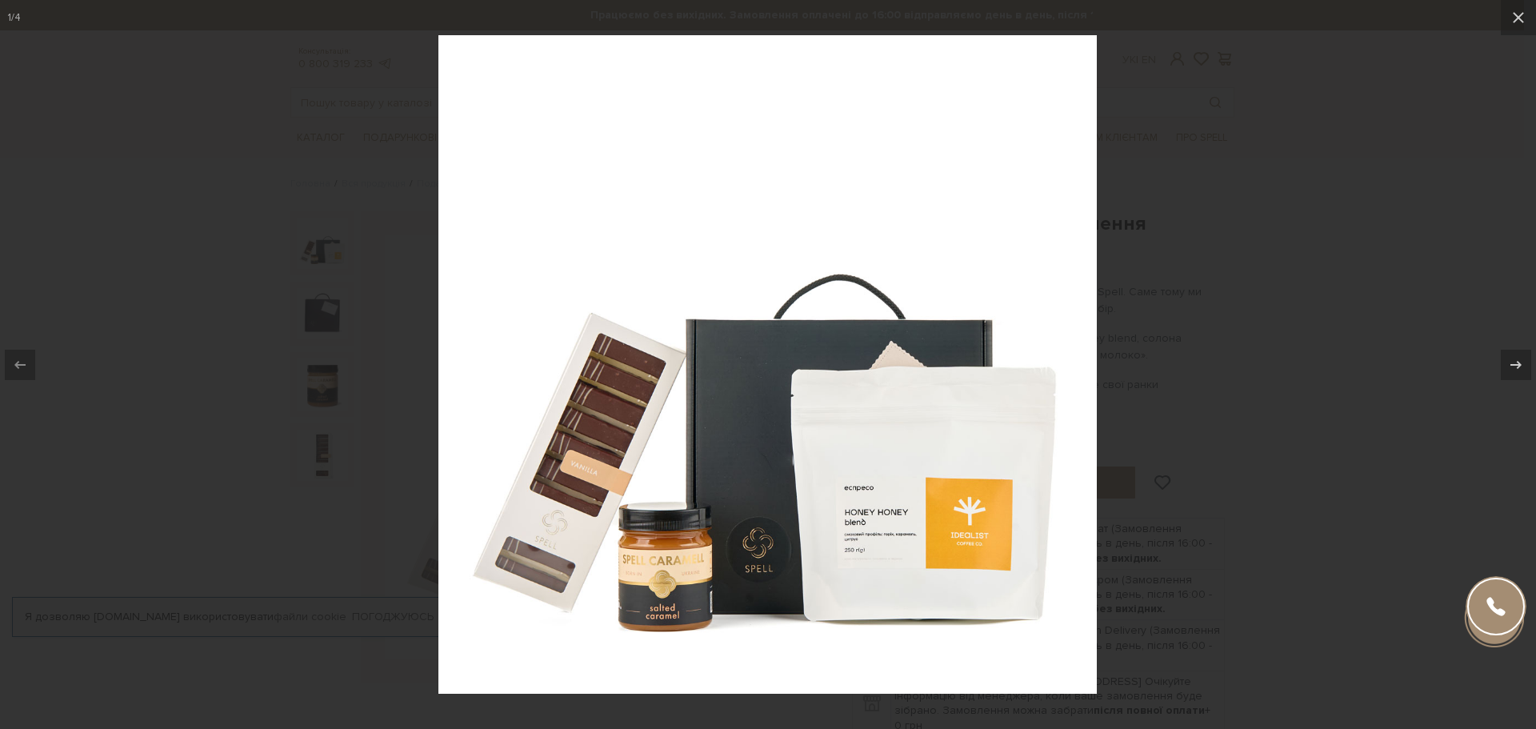
click at [877, 530] on img at bounding box center [767, 364] width 658 height 658
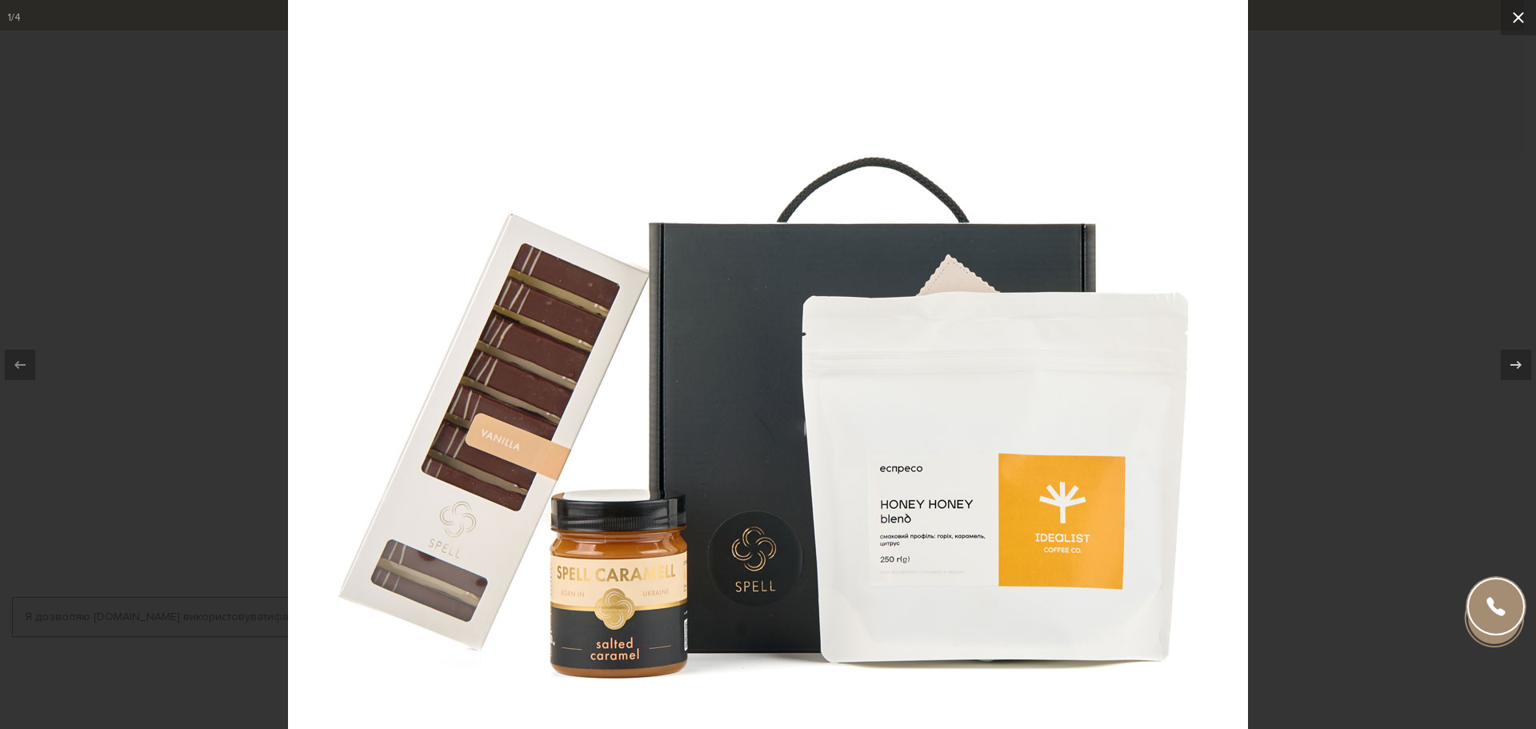
click at [1510, 19] on icon at bounding box center [1518, 17] width 19 height 19
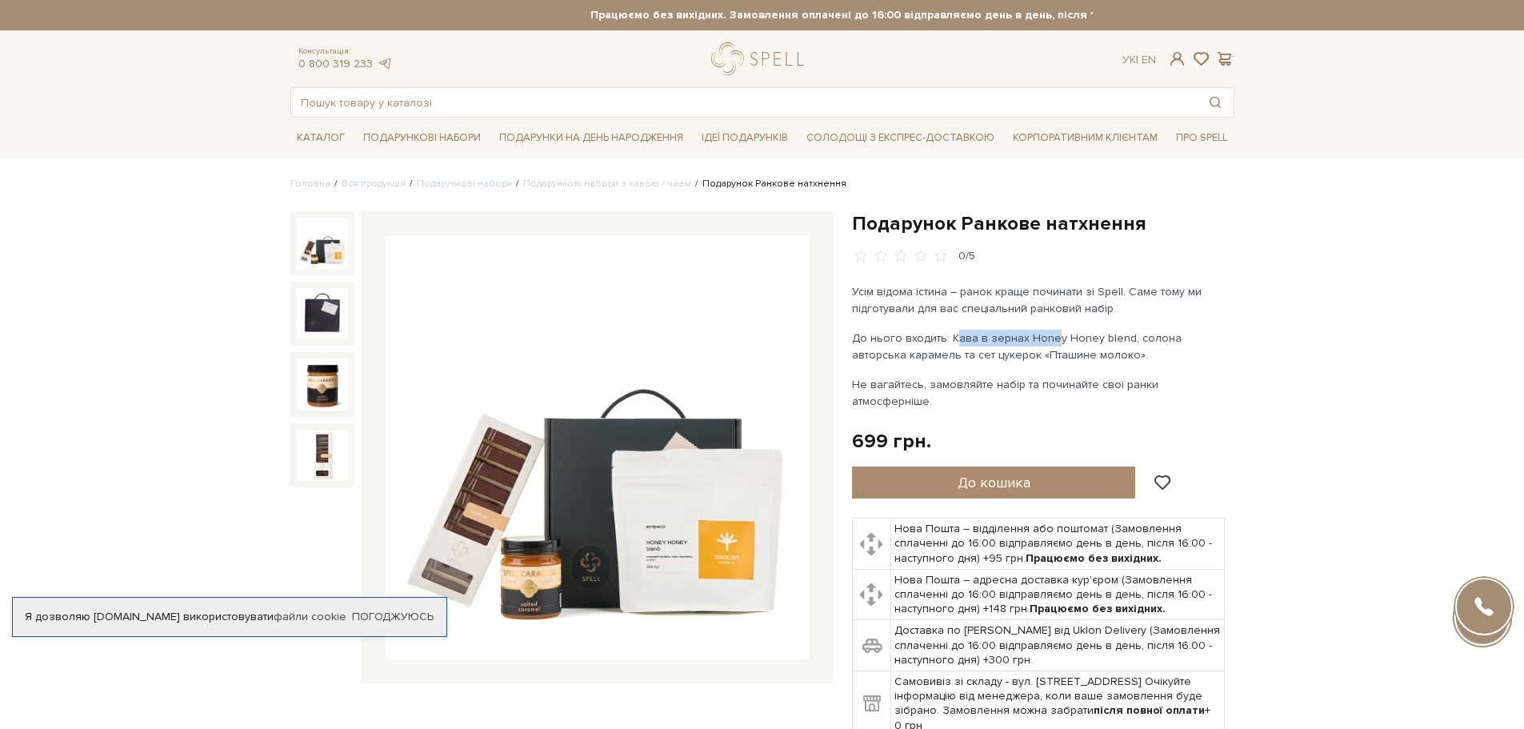
drag, startPoint x: 953, startPoint y: 335, endPoint x: 1053, endPoint y: 326, distance: 100.4
click at [1053, 326] on div "Усім відома істина – ранок краще починати зі Spell. Саме тому ми підготували дл…" at bounding box center [1039, 346] width 375 height 126
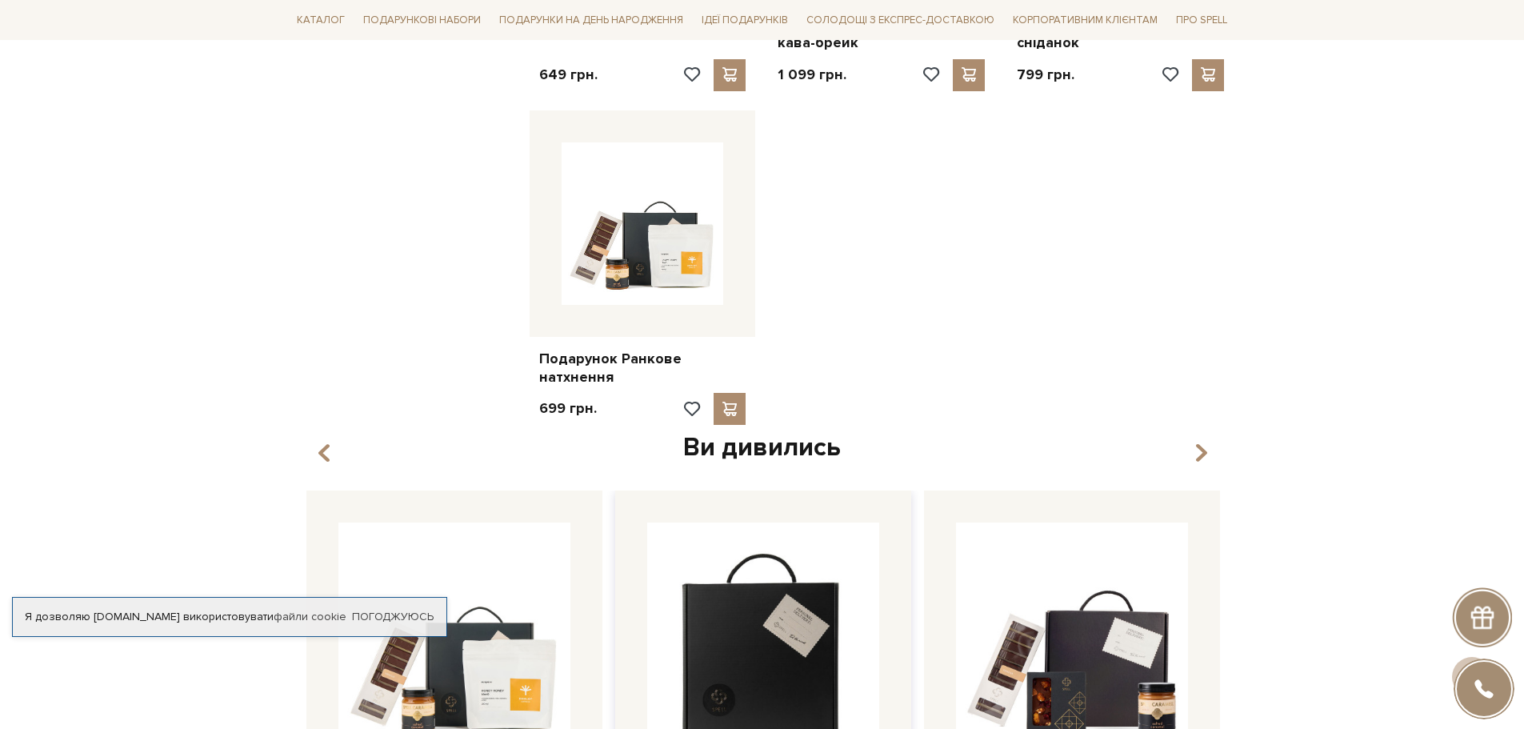
scroll to position [1680, 0]
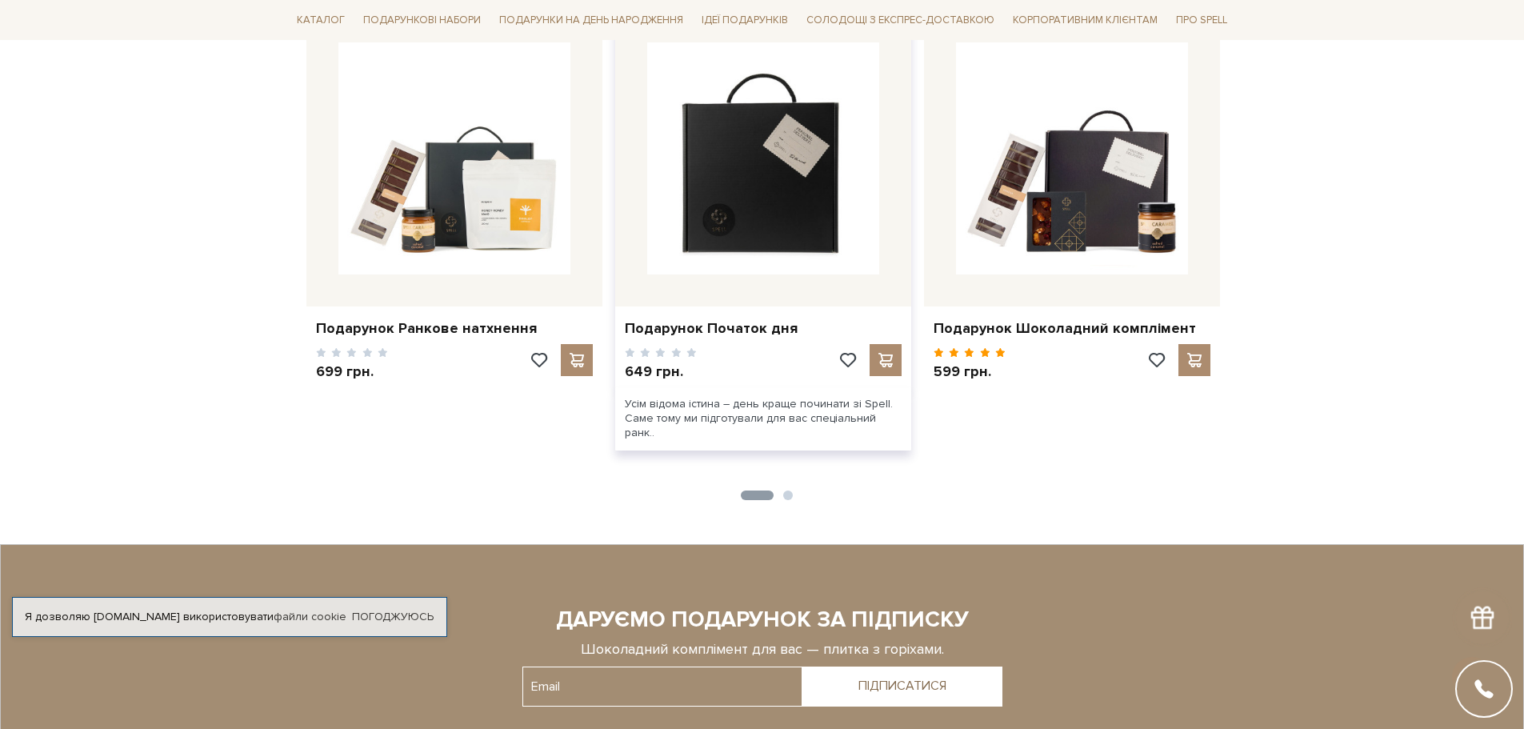
click at [831, 162] on img at bounding box center [763, 158] width 232 height 232
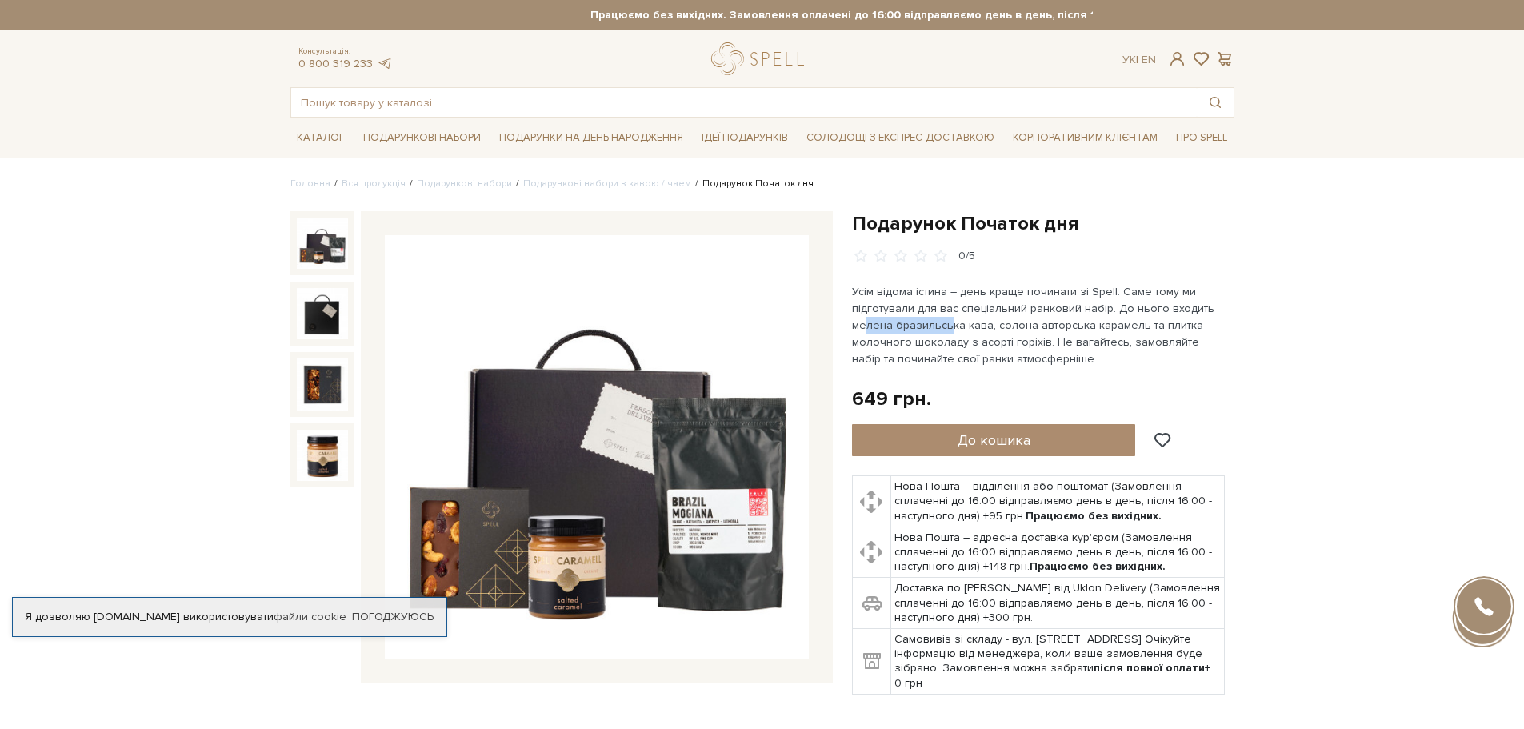
drag, startPoint x: 864, startPoint y: 327, endPoint x: 953, endPoint y: 330, distance: 88.8
click at [945, 323] on p "Усім відома істина – день краще починати зі Spell. Саме тому ми підготували для…" at bounding box center [1039, 325] width 375 height 84
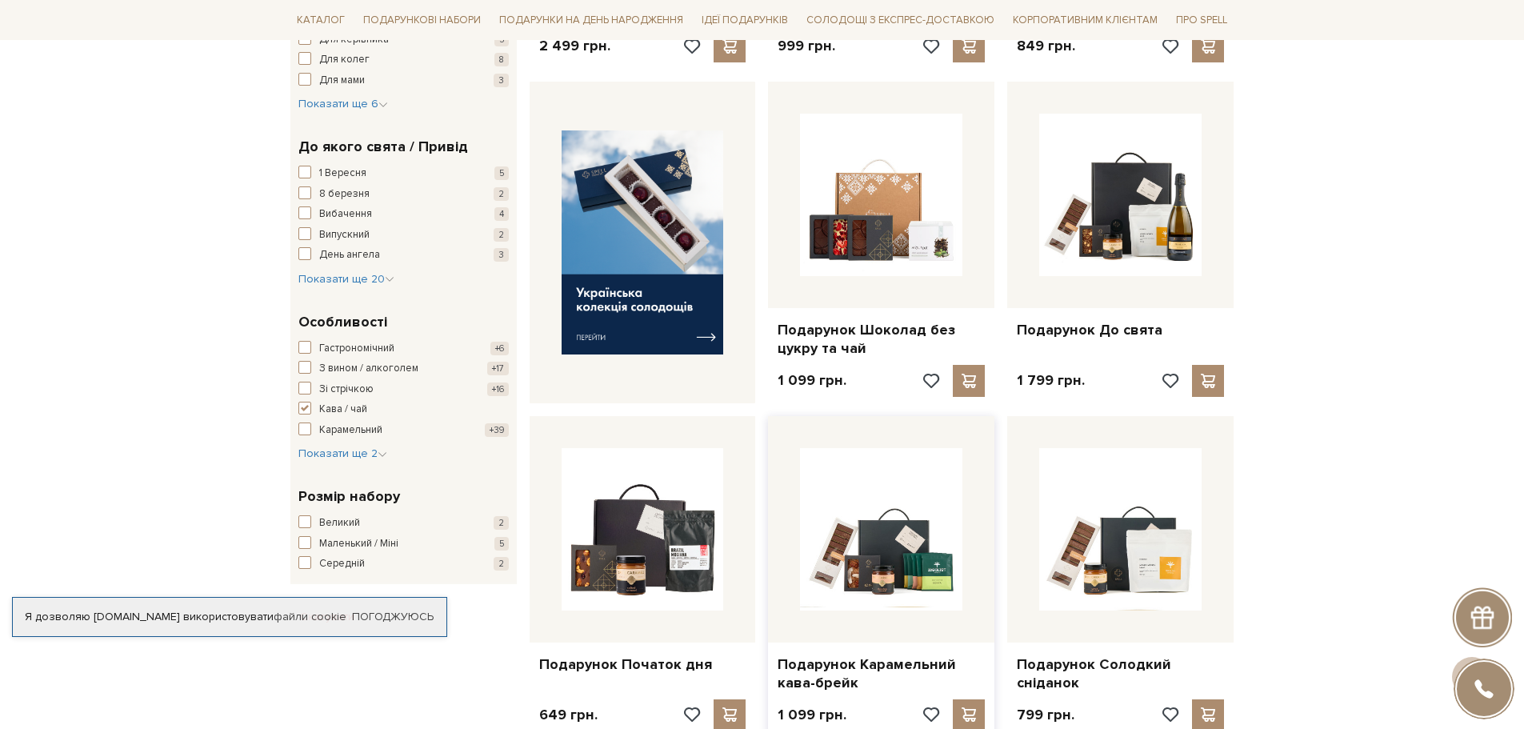
scroll to position [240, 0]
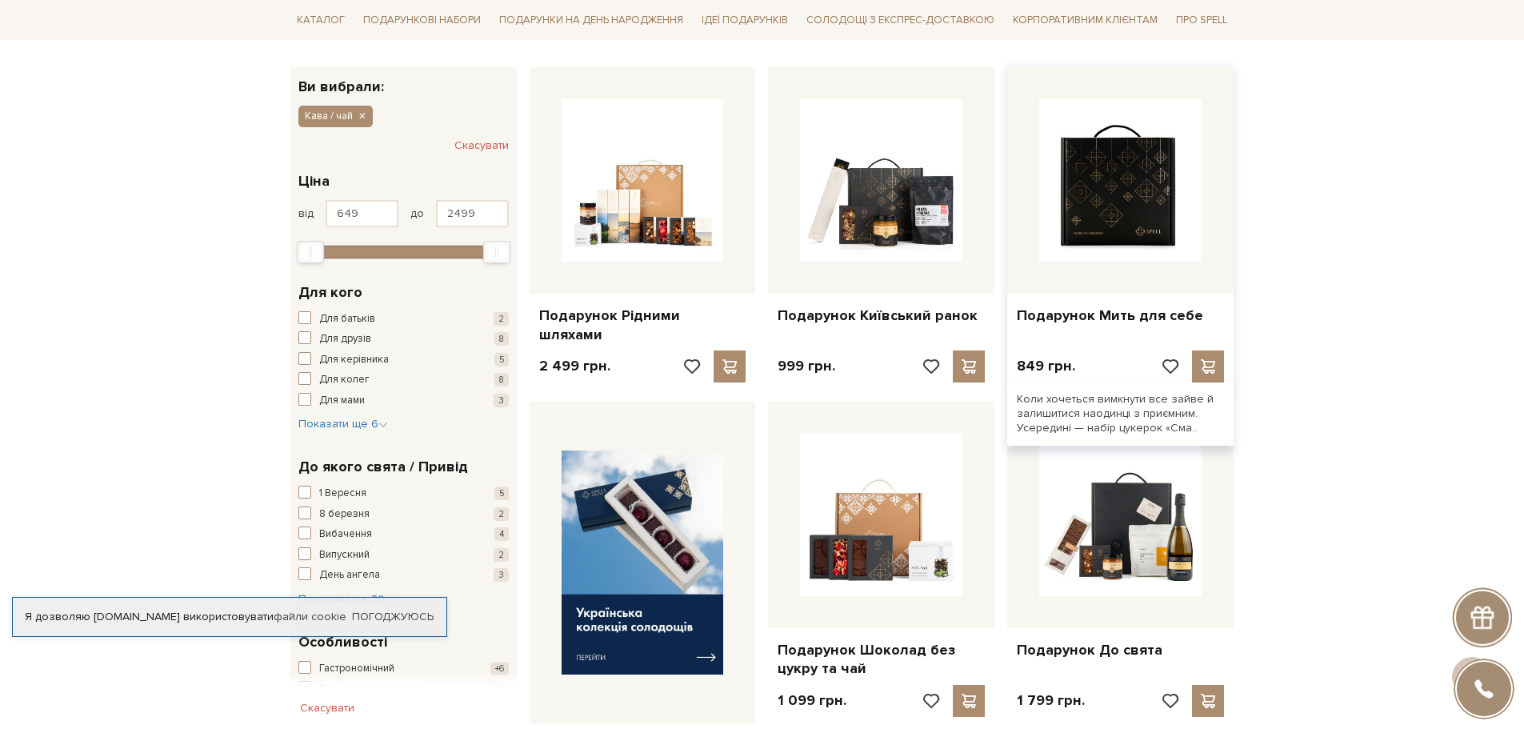
click at [1101, 226] on img at bounding box center [1120, 180] width 162 height 162
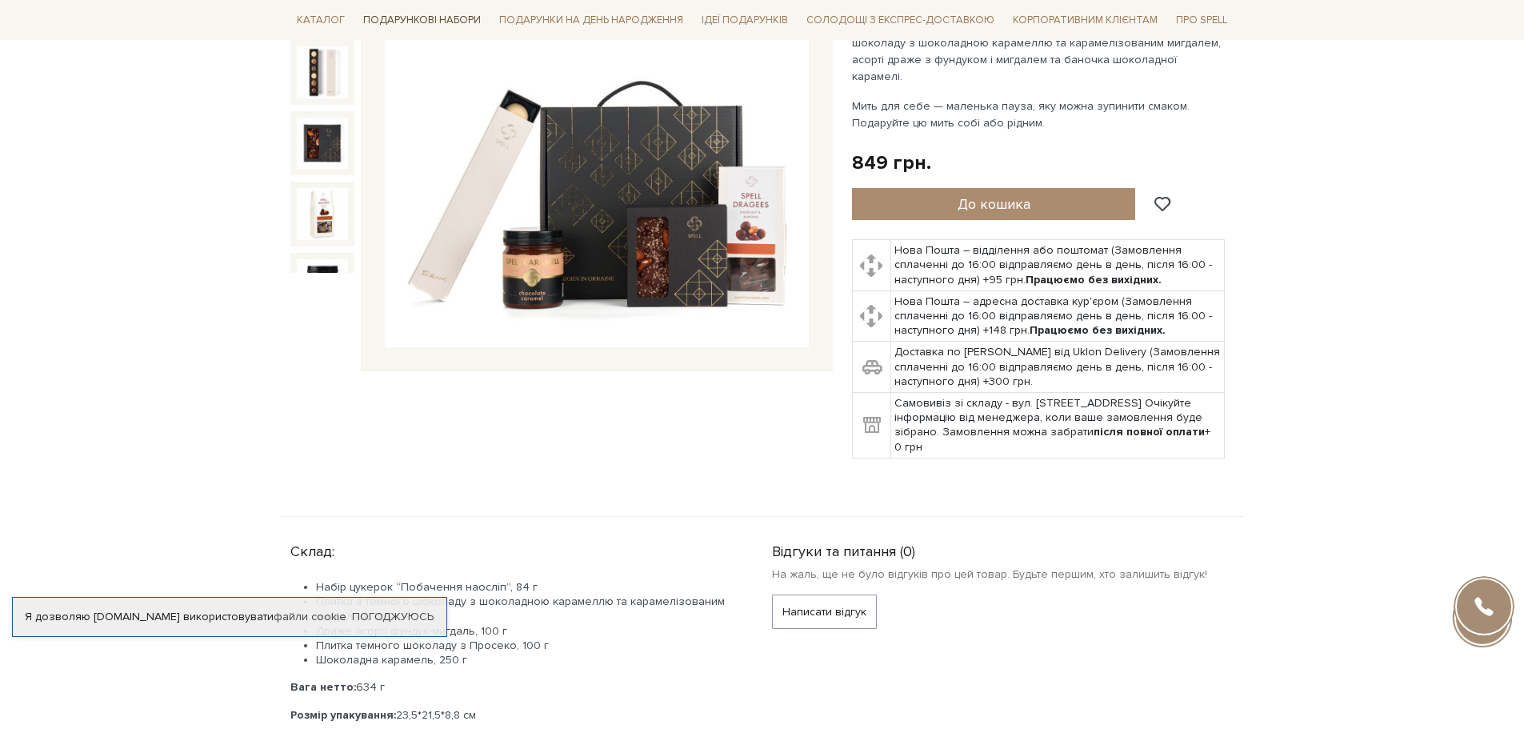
scroll to position [400, 0]
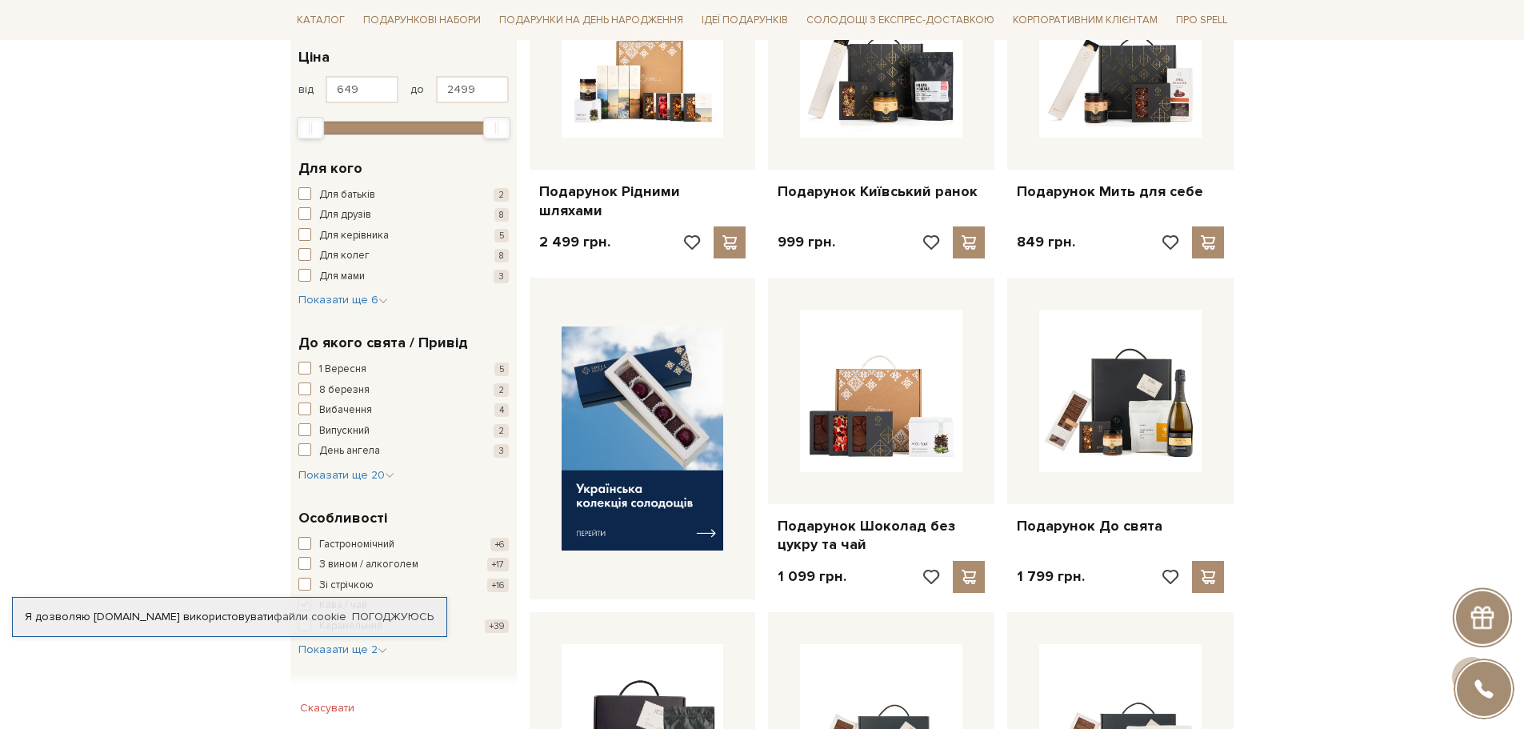
scroll to position [400, 0]
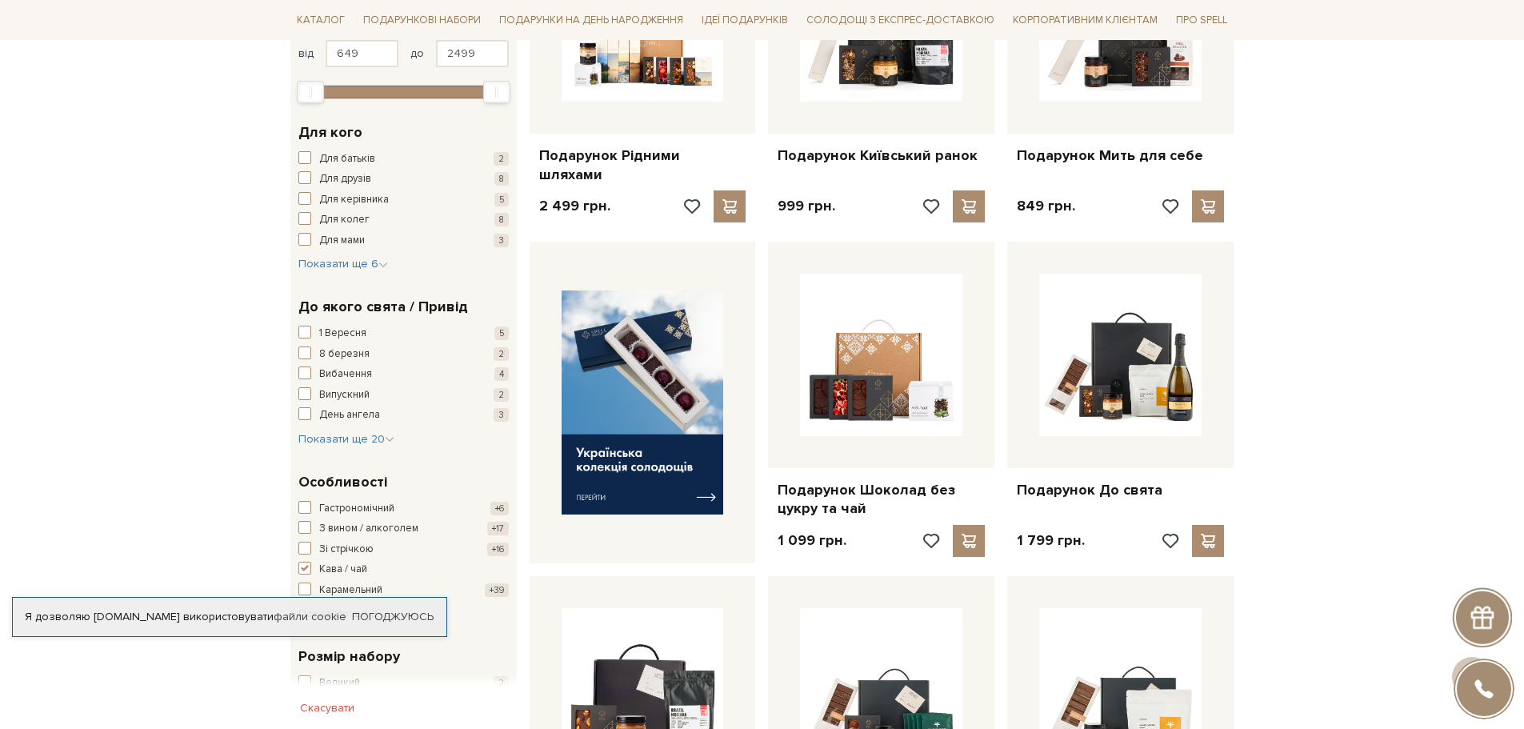
click at [350, 427] on div "1 Вересня 5 8 березня 2 Вибачення 4 Випускний 2 День ангела 3 День батька 4 Ден…" at bounding box center [403, 387] width 210 height 122
click at [346, 440] on span "Показати ще 20" at bounding box center [346, 439] width 96 height 14
click at [301, 501] on span "button" at bounding box center [304, 502] width 13 height 13
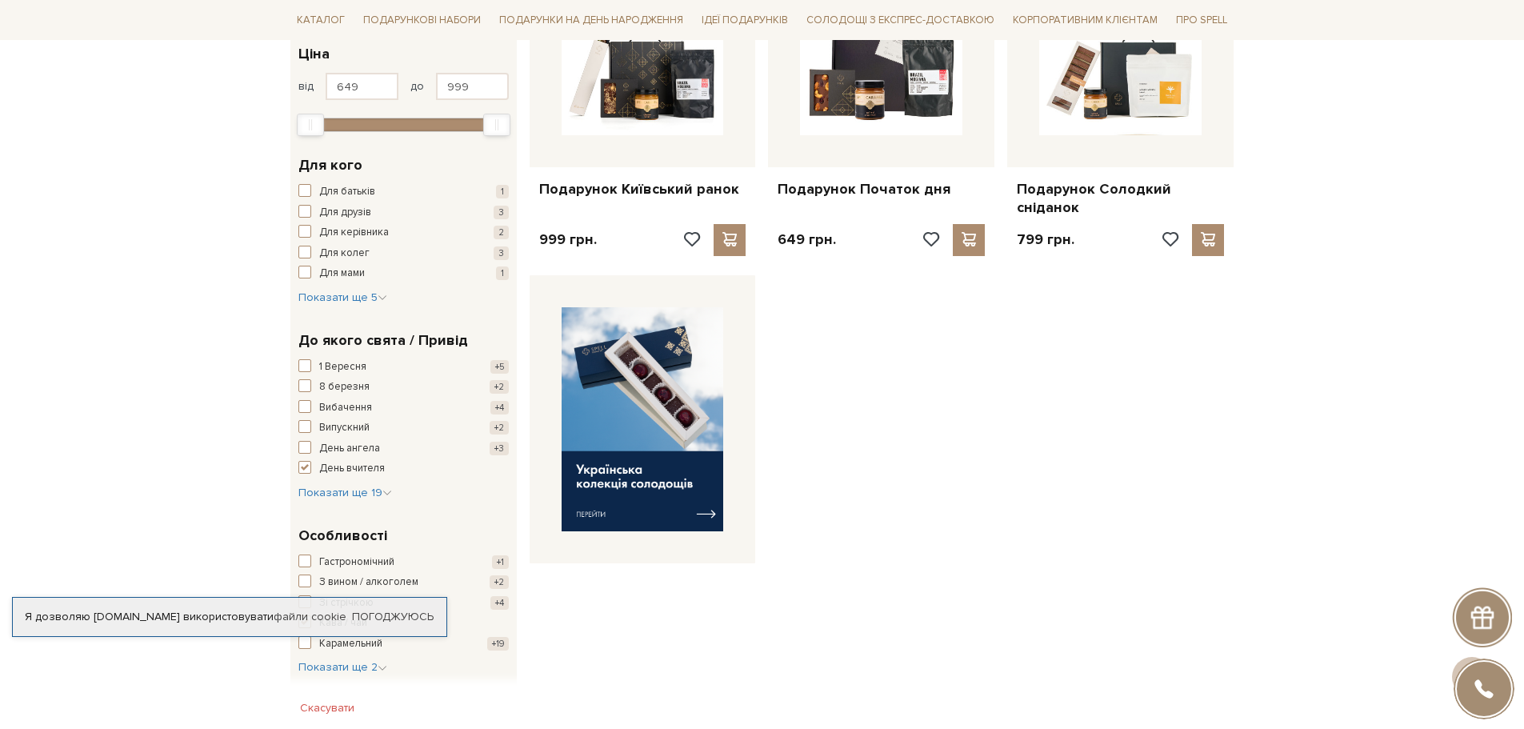
scroll to position [640, 0]
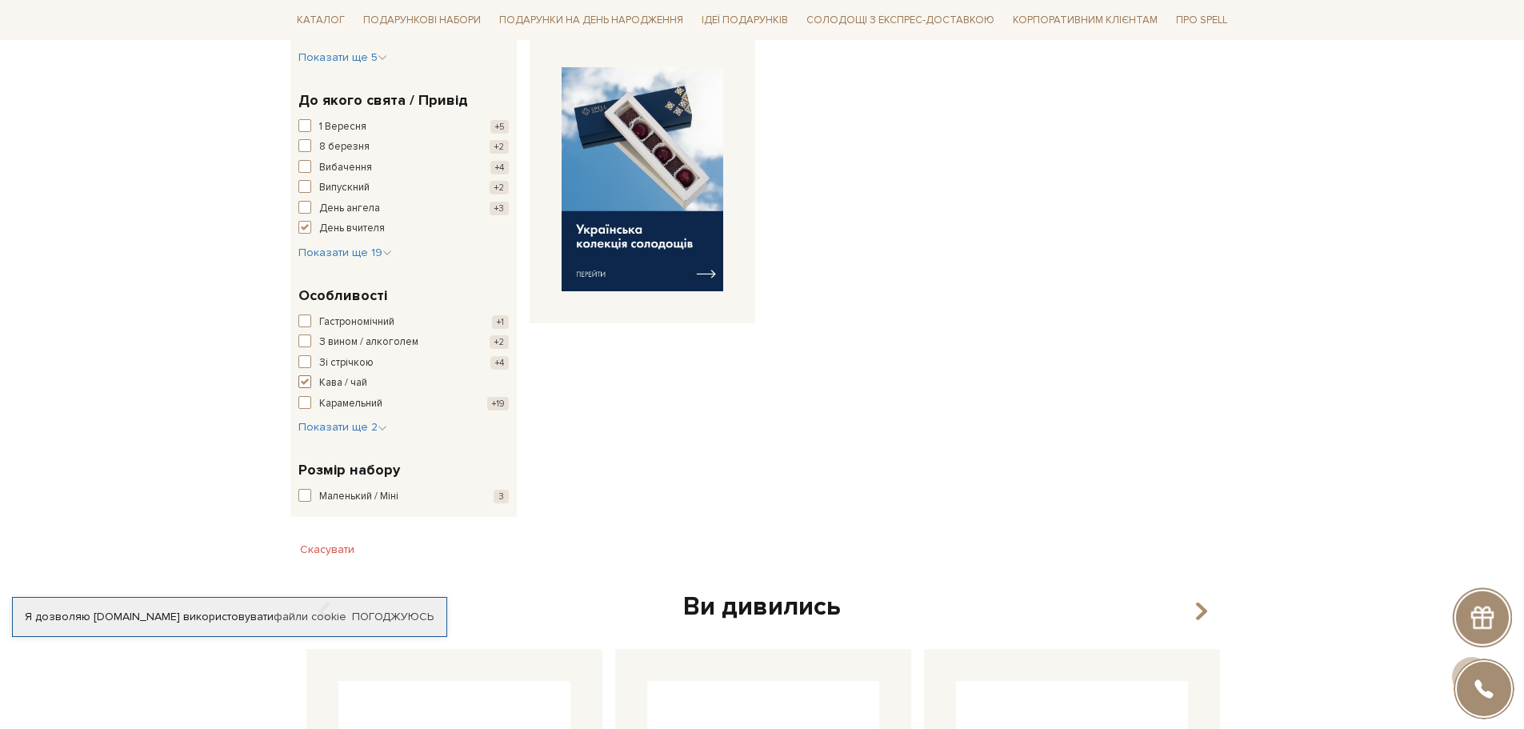
click at [301, 383] on span "button" at bounding box center [304, 381] width 13 height 13
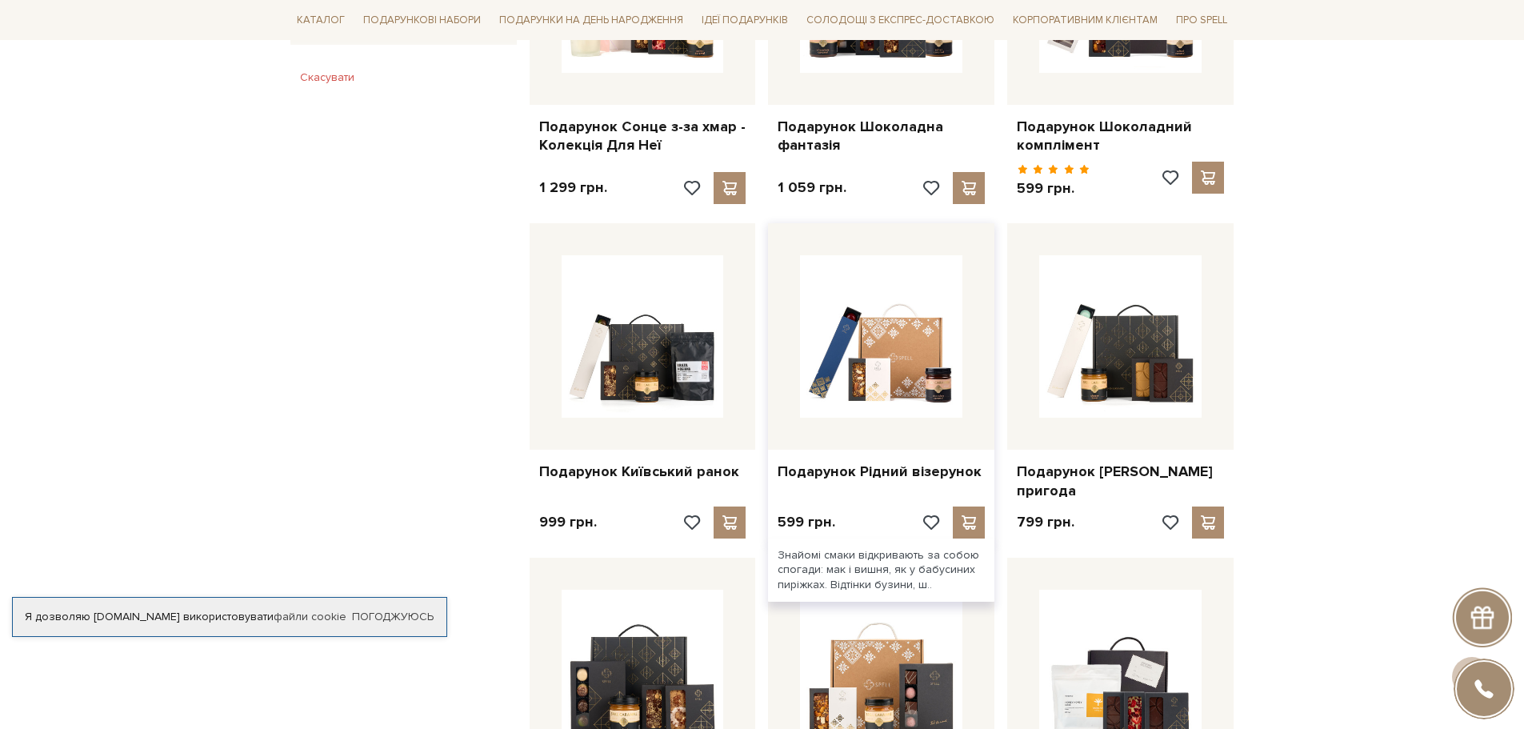
scroll to position [960, 0]
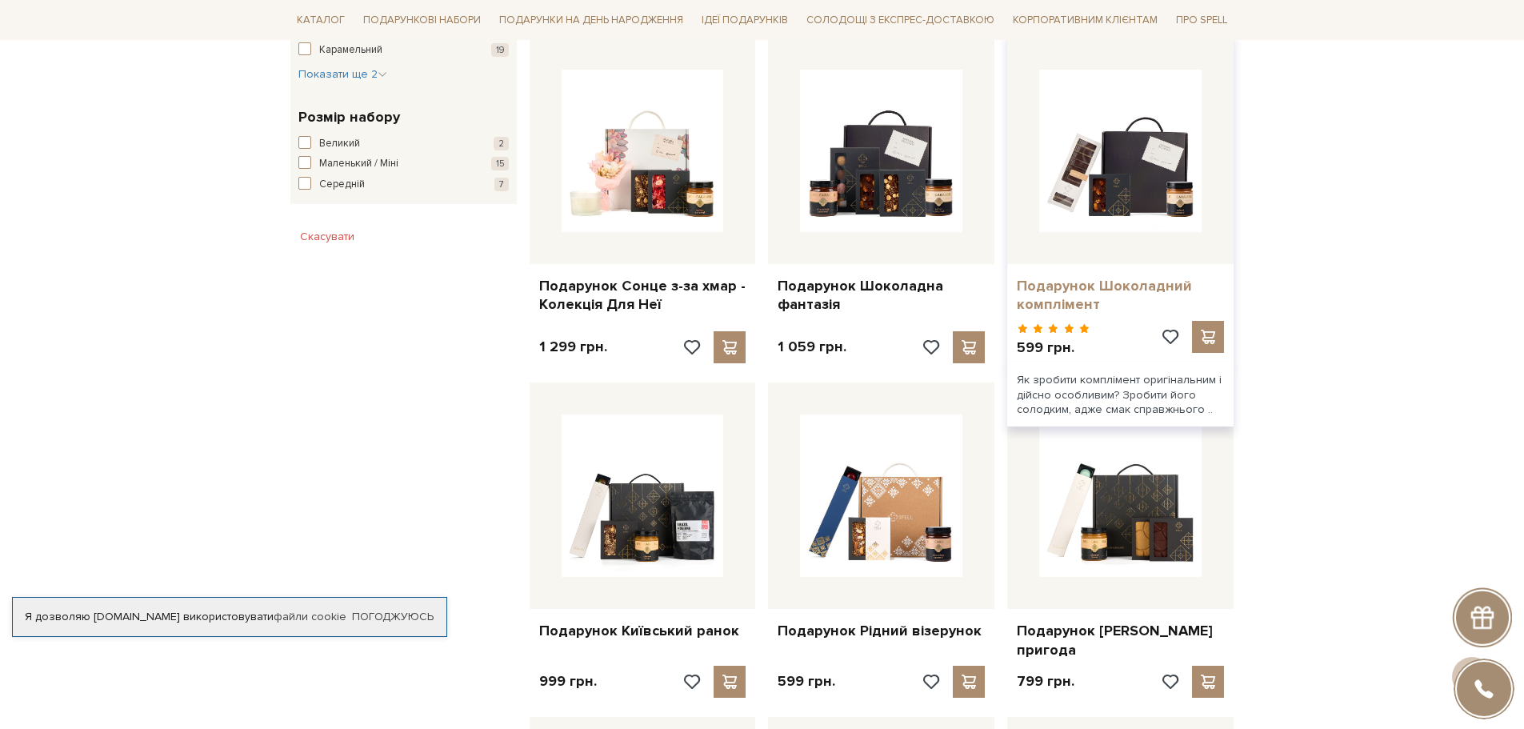
click at [1058, 298] on link "Подарунок Шоколадний комплімент" at bounding box center [1120, 296] width 207 height 38
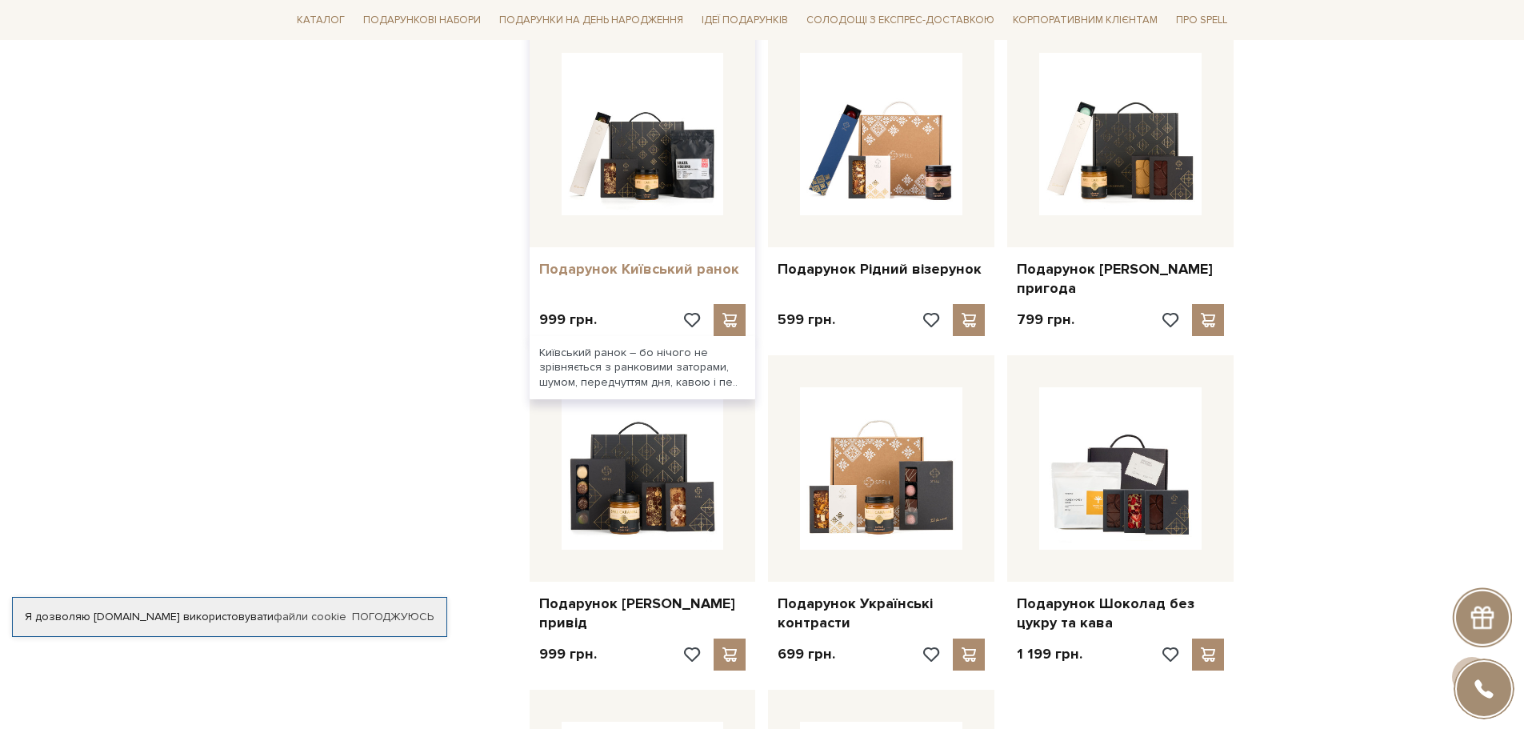
scroll to position [1440, 0]
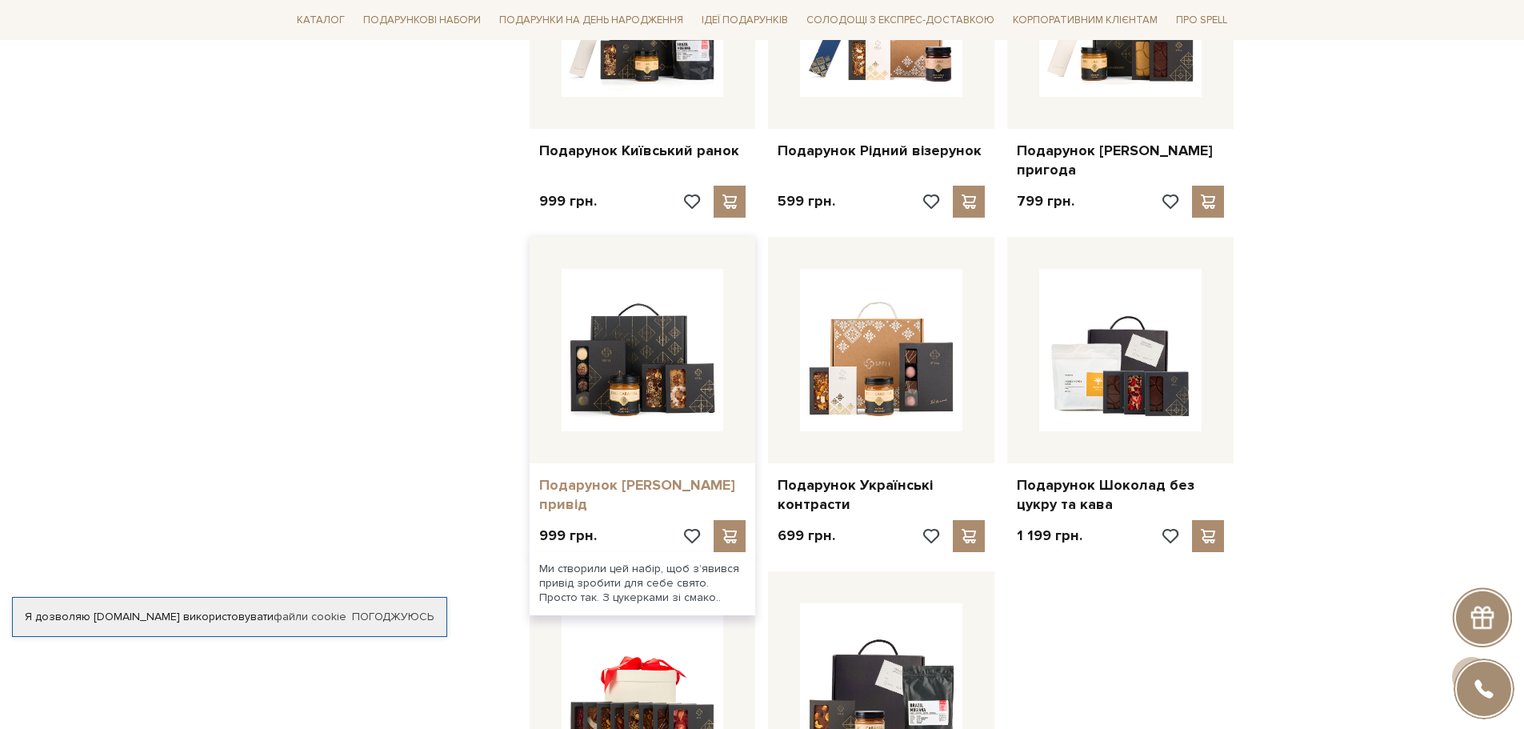
click at [650, 476] on link "Подарунок Солодкий привід" at bounding box center [642, 495] width 207 height 38
